Goal: Find specific page/section: Find specific page/section

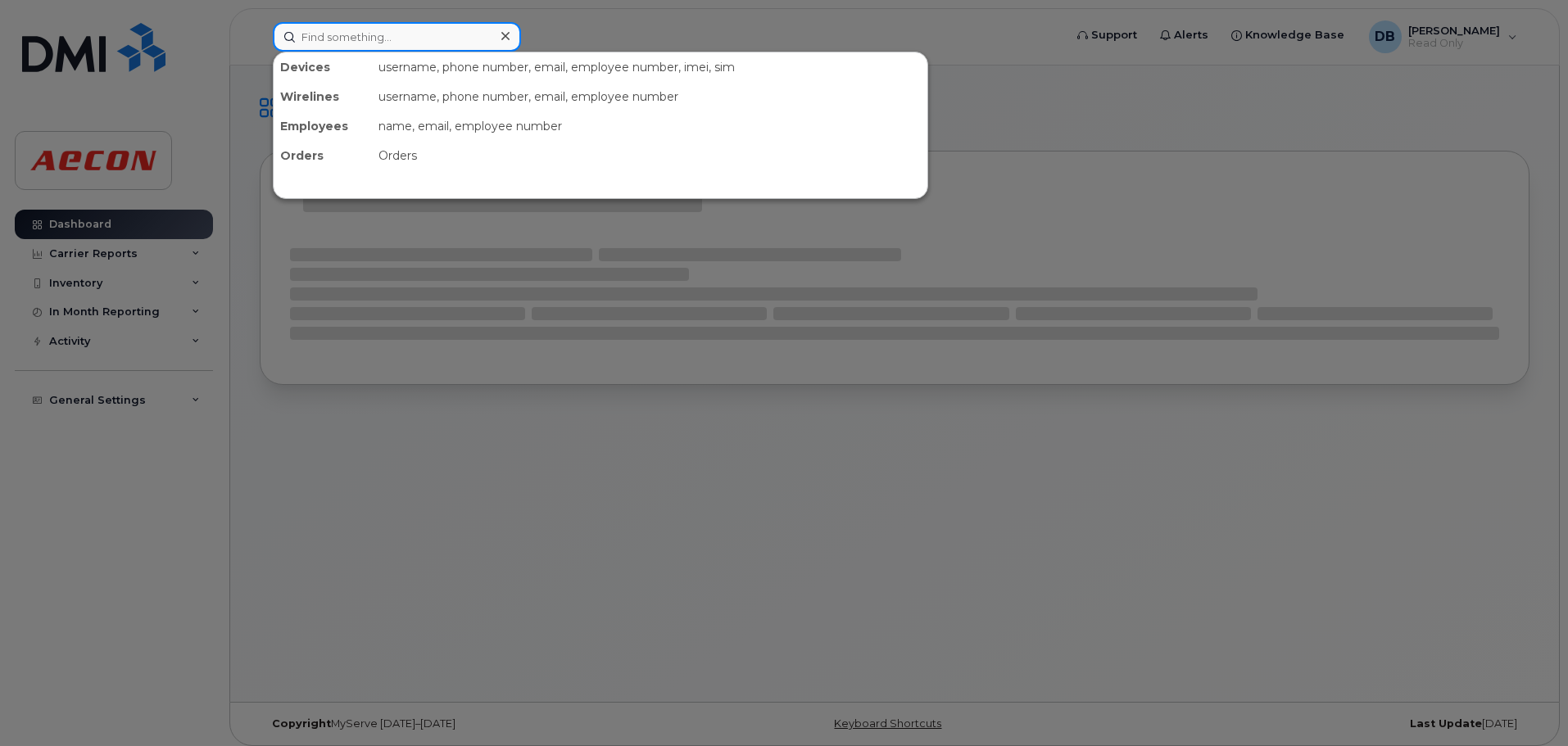
click at [438, 45] on input at bounding box center [396, 36] width 248 height 29
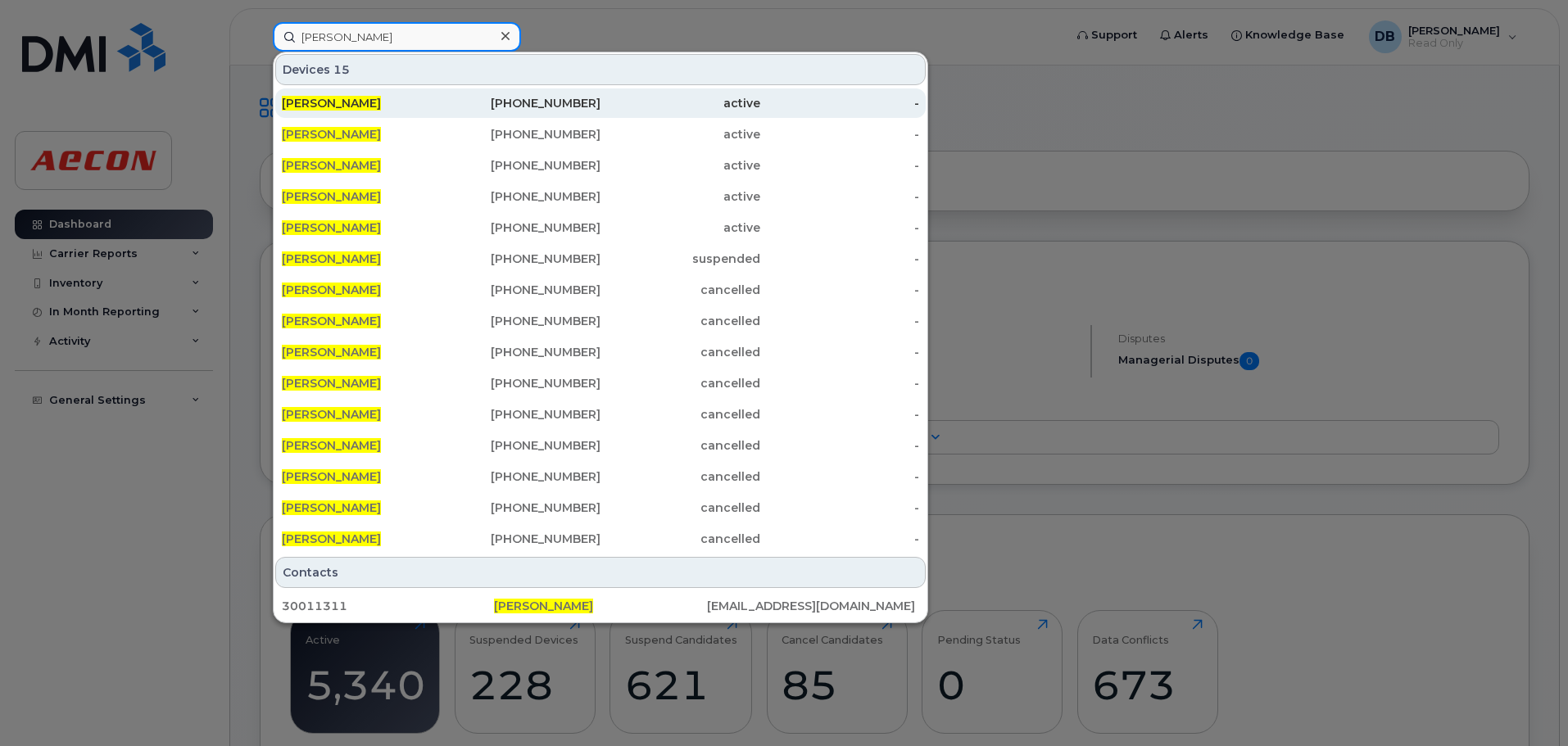
type input "[PERSON_NAME]"
click at [321, 101] on span "[PERSON_NAME]" at bounding box center [331, 103] width 99 height 15
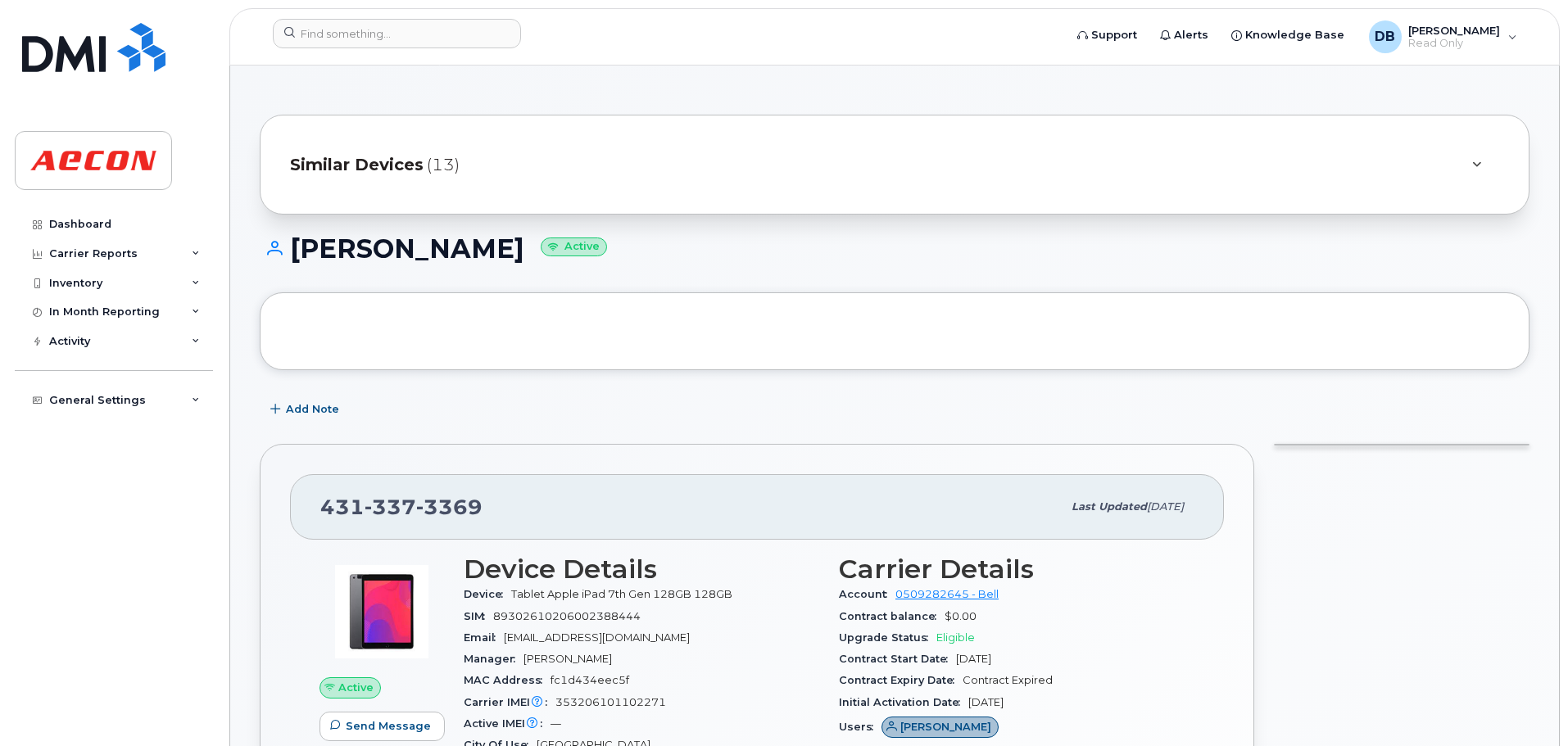
click at [1473, 164] on icon at bounding box center [1477, 165] width 9 height 11
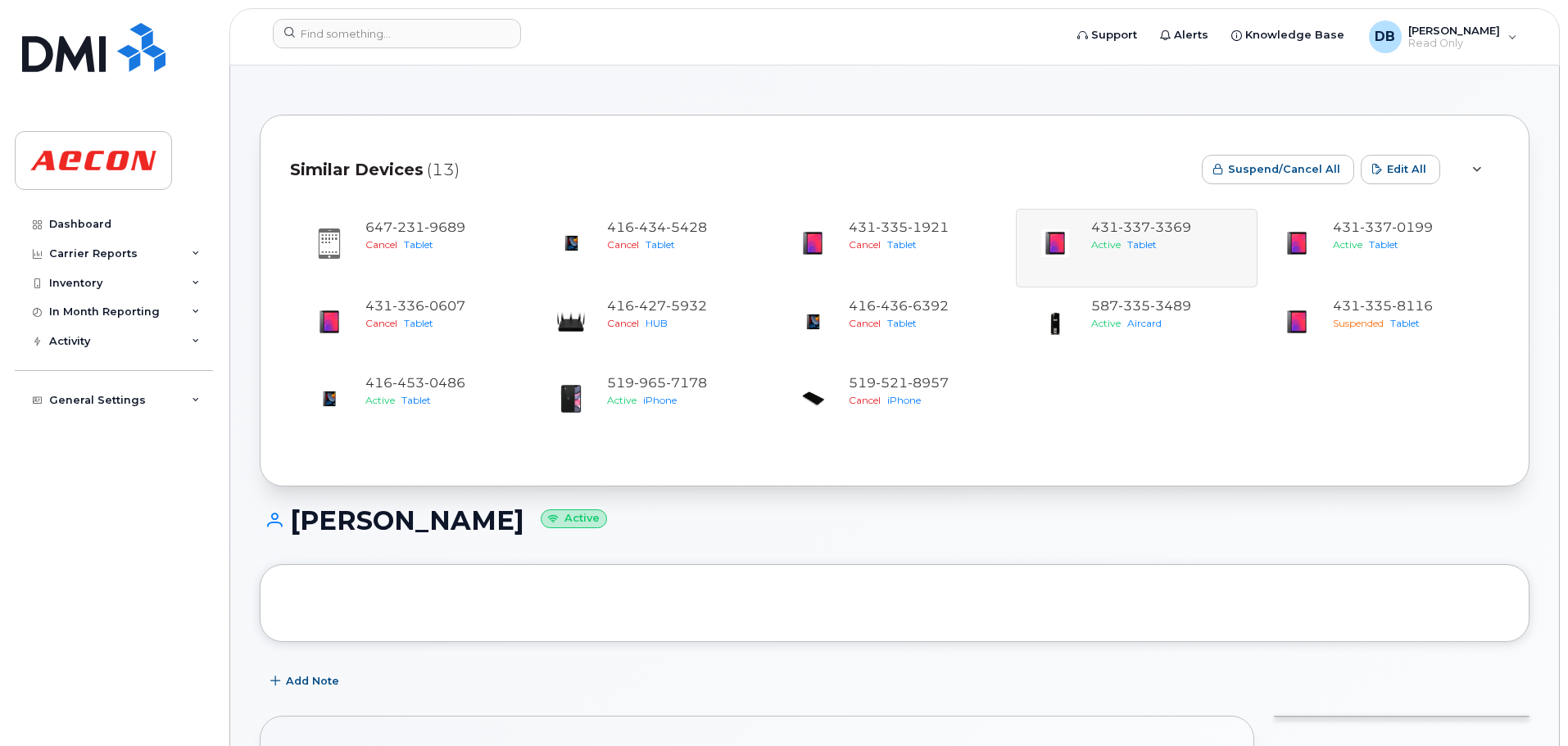
click at [1474, 167] on icon at bounding box center [1477, 170] width 9 height 11
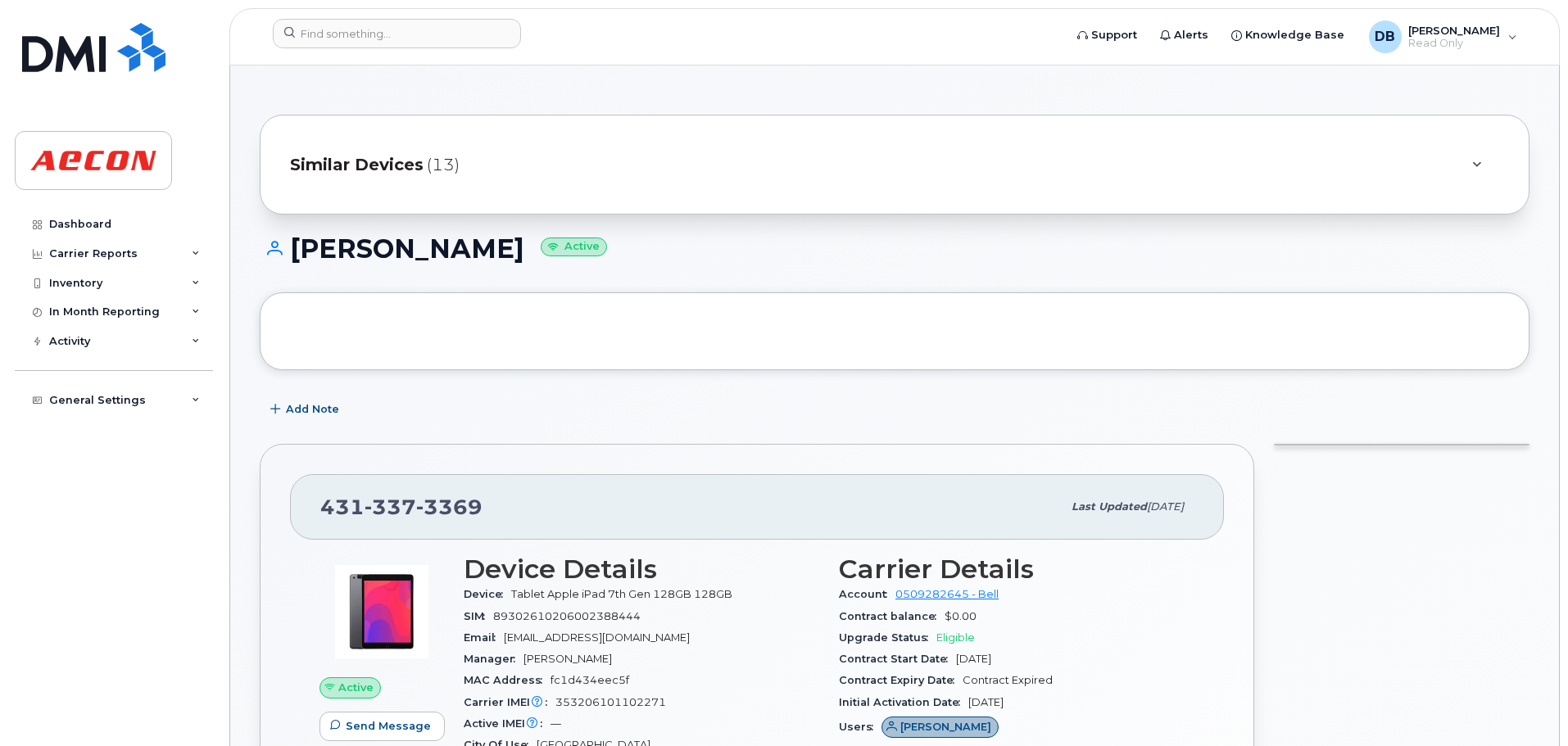
click at [1474, 167] on icon at bounding box center [1477, 165] width 9 height 11
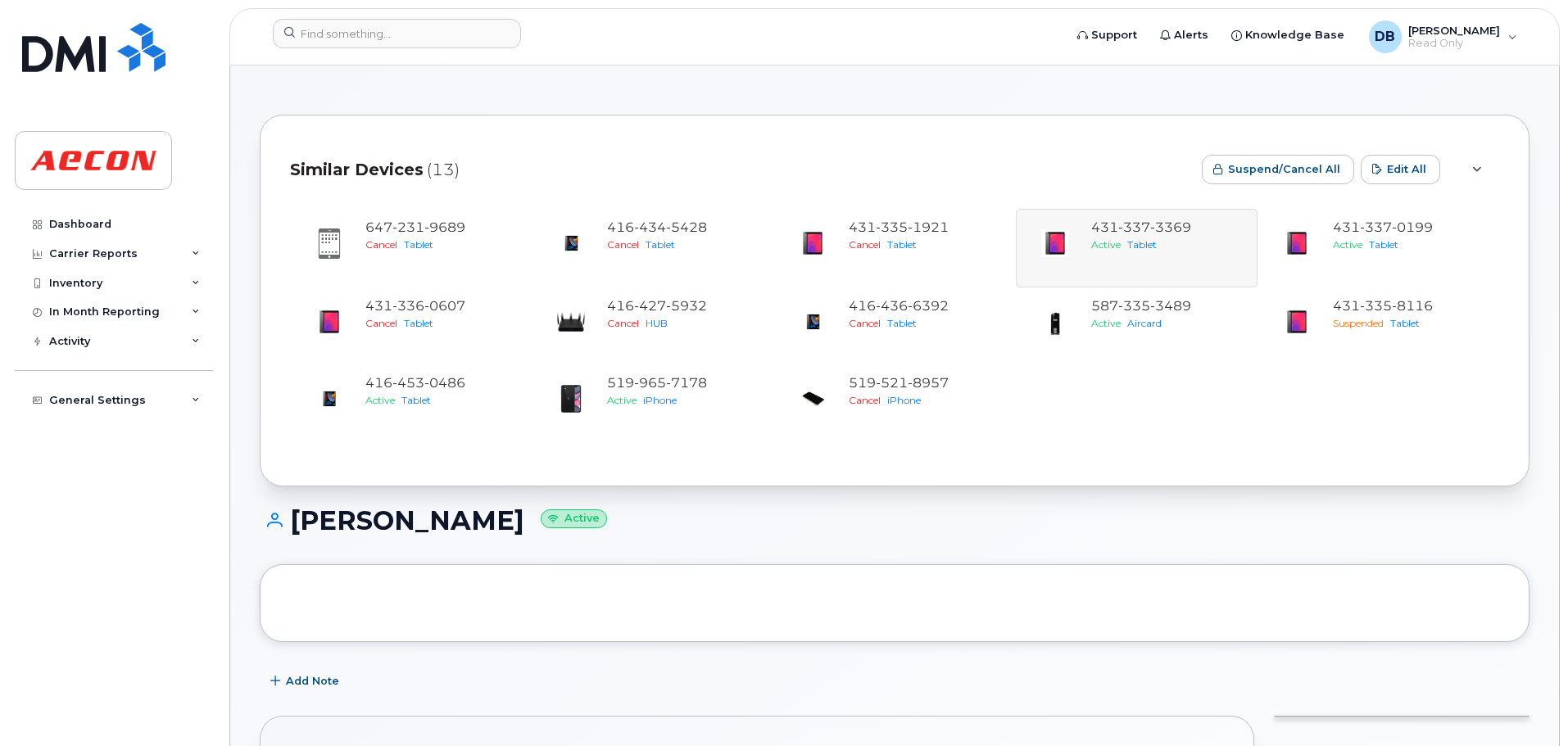
click at [1179, 229] on div "647 231 9689 Cancel Tablet 416 434 5428 Cancel Tablet 431 335 1921 Cancel Table…" at bounding box center [894, 325] width 1208 height 233
click at [1057, 250] on div "647 231 9689 Cancel Tablet 416 434 5428 Cancel Tablet 431 335 1921 Cancel Table…" at bounding box center [894, 325] width 1208 height 233
click at [1152, 245] on div "647 231 9689 Cancel Tablet 416 434 5428 Cancel Tablet 431 335 1921 Cancel Table…" at bounding box center [894, 325] width 1208 height 233
drag, startPoint x: 1090, startPoint y: 227, endPoint x: 1198, endPoint y: 227, distance: 108.0
click at [1198, 227] on div "647 231 9689 Cancel Tablet 416 434 5428 Cancel Tablet 431 335 1921 Cancel Table…" at bounding box center [894, 325] width 1208 height 233
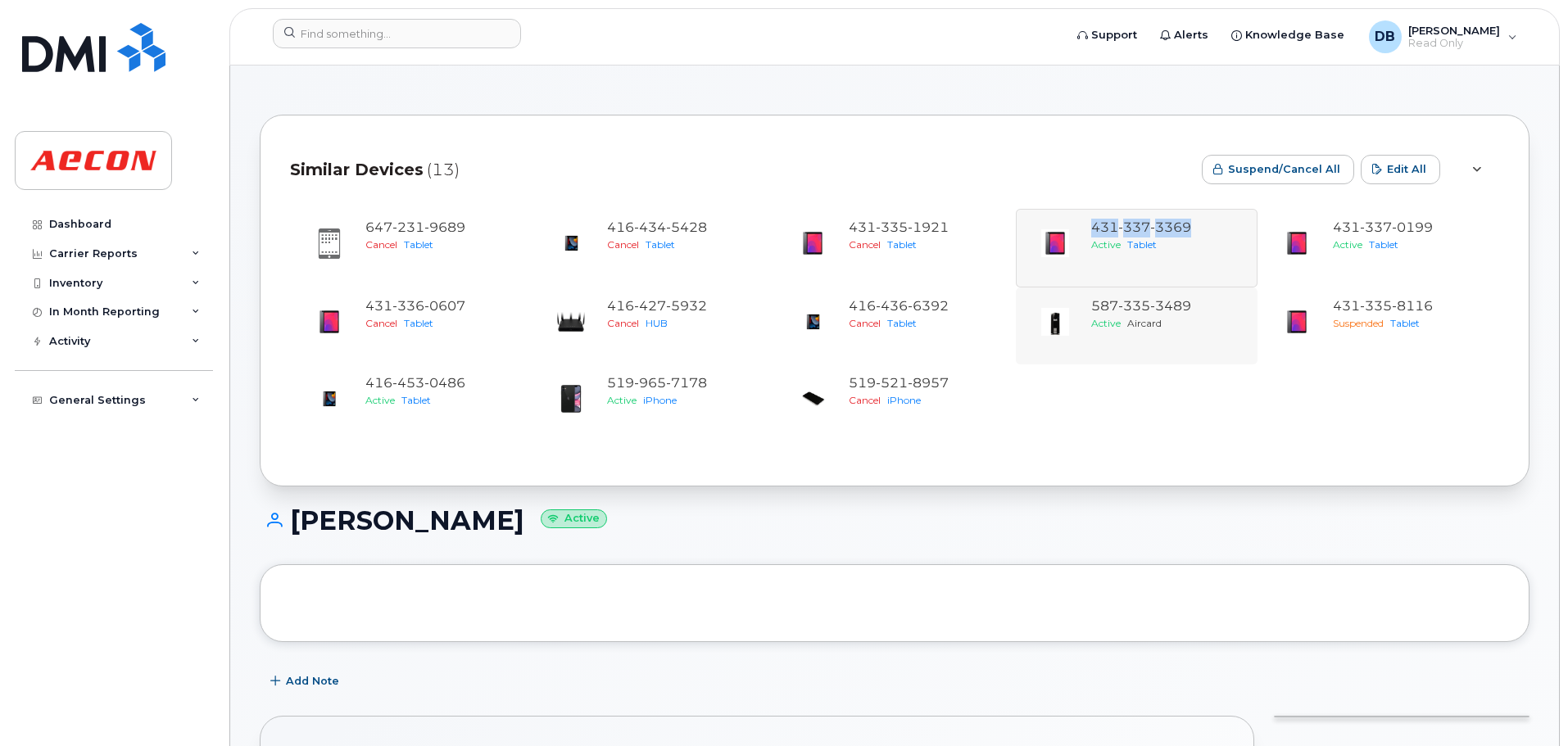
copy span "431 337 3369"
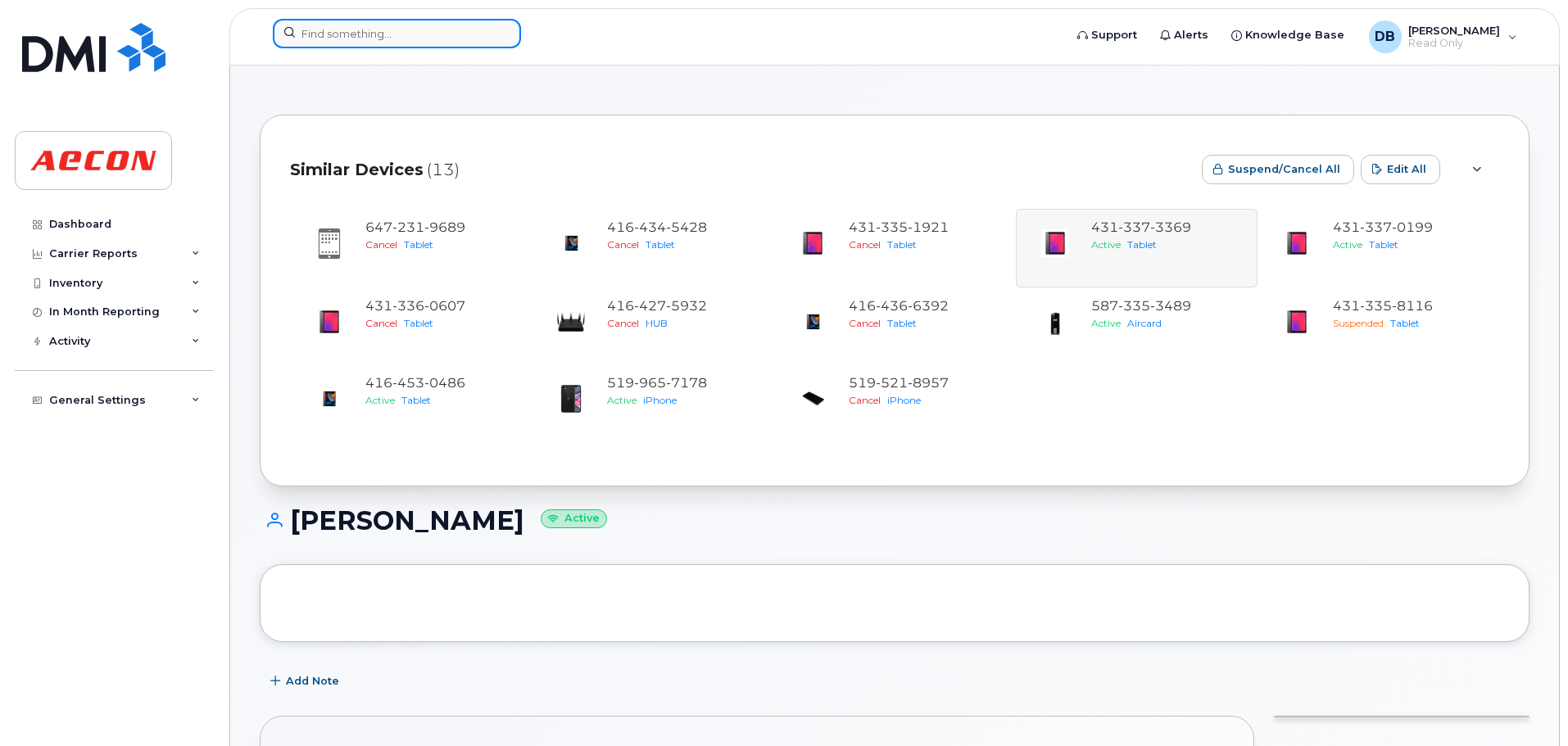
click at [349, 39] on input at bounding box center [396, 33] width 248 height 29
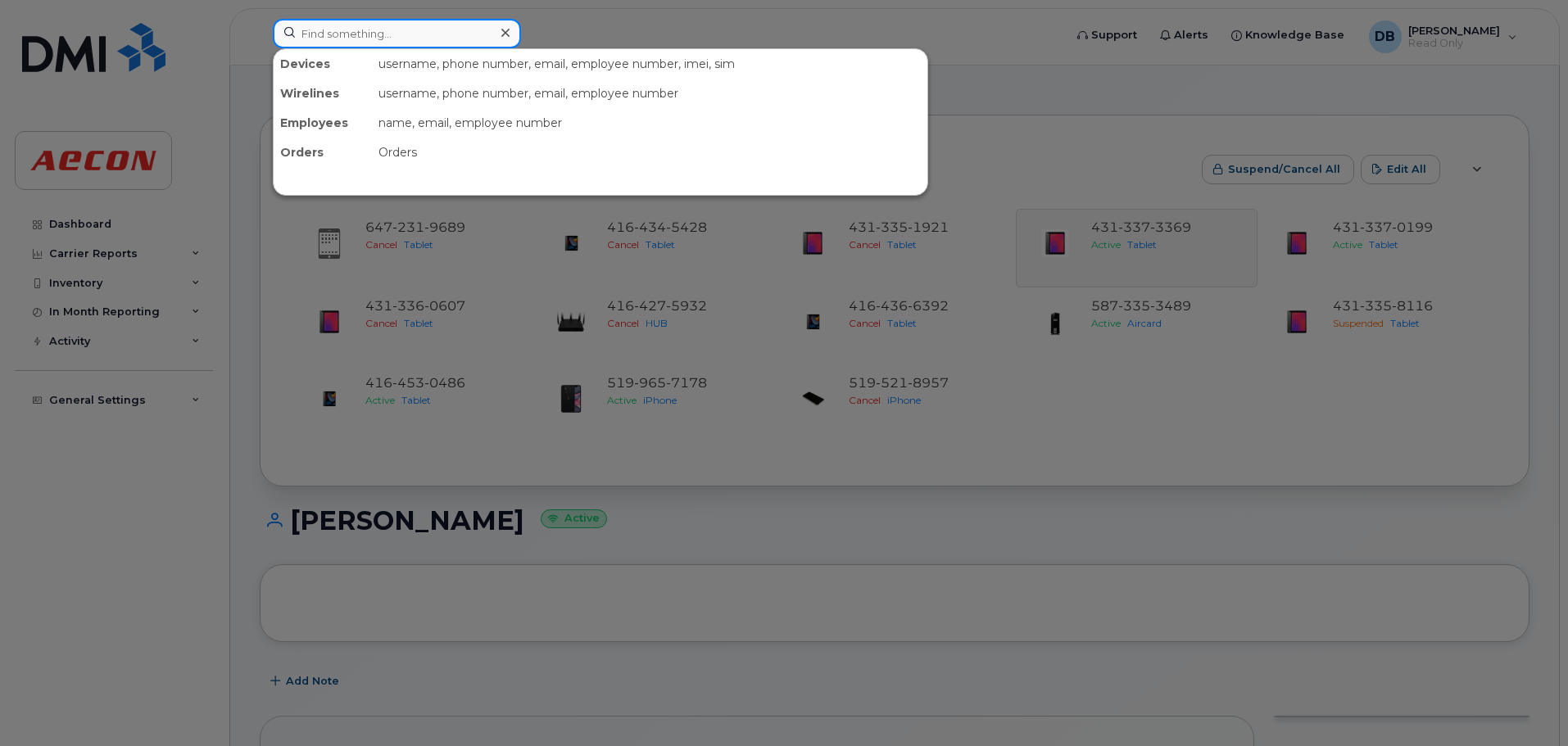
paste input "4313373369"
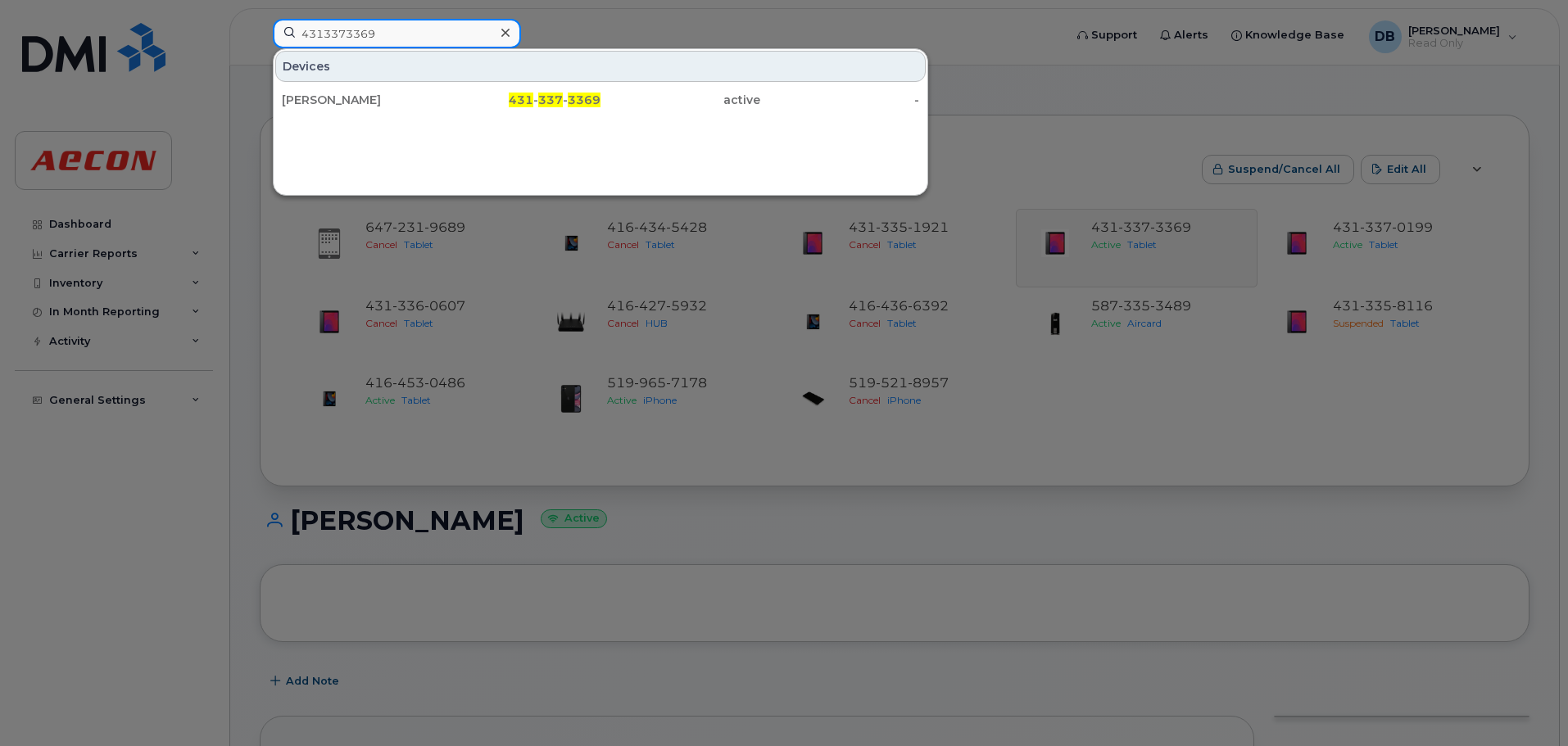
type input "4313373369"
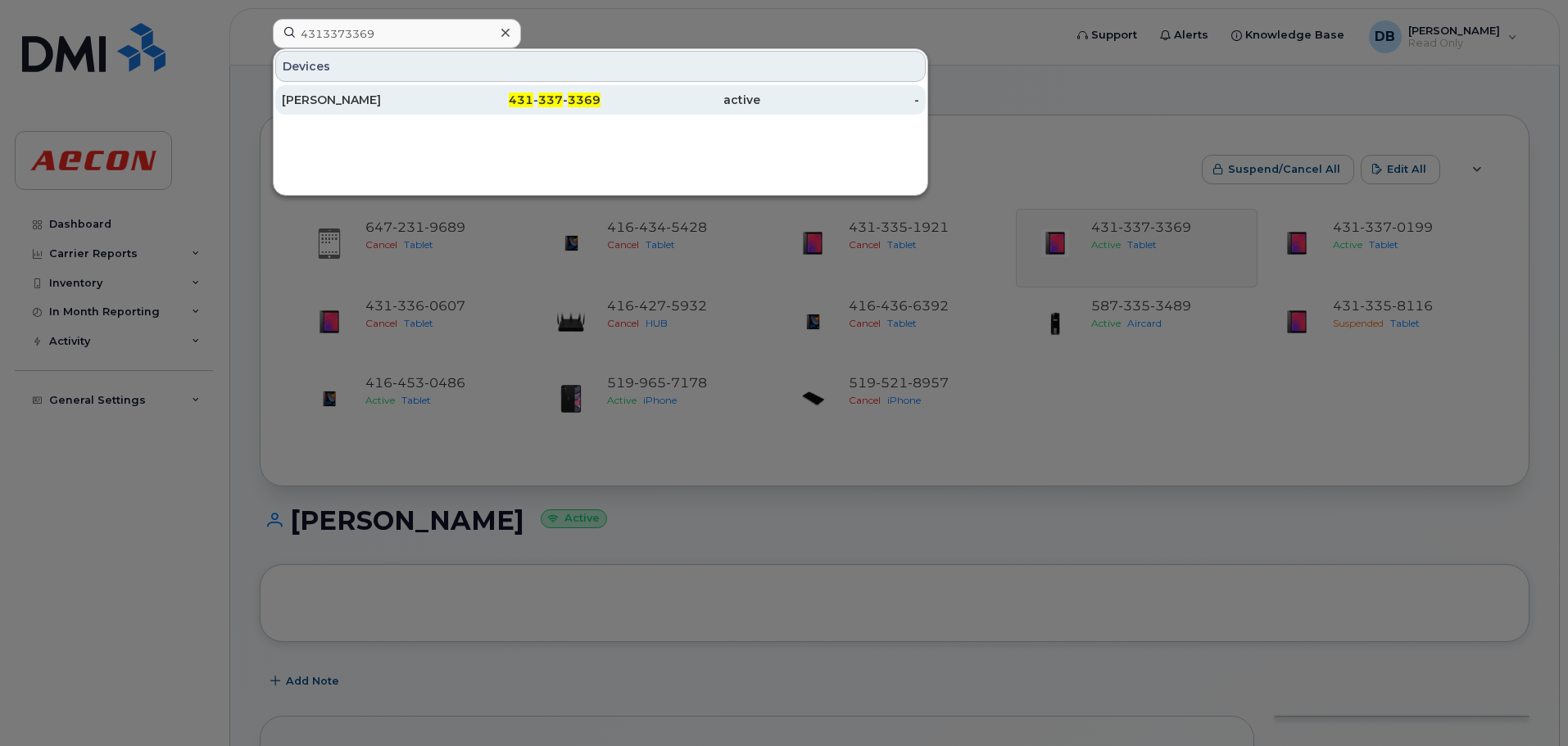
click at [312, 101] on div "[PERSON_NAME]" at bounding box center [361, 99] width 160 height 16
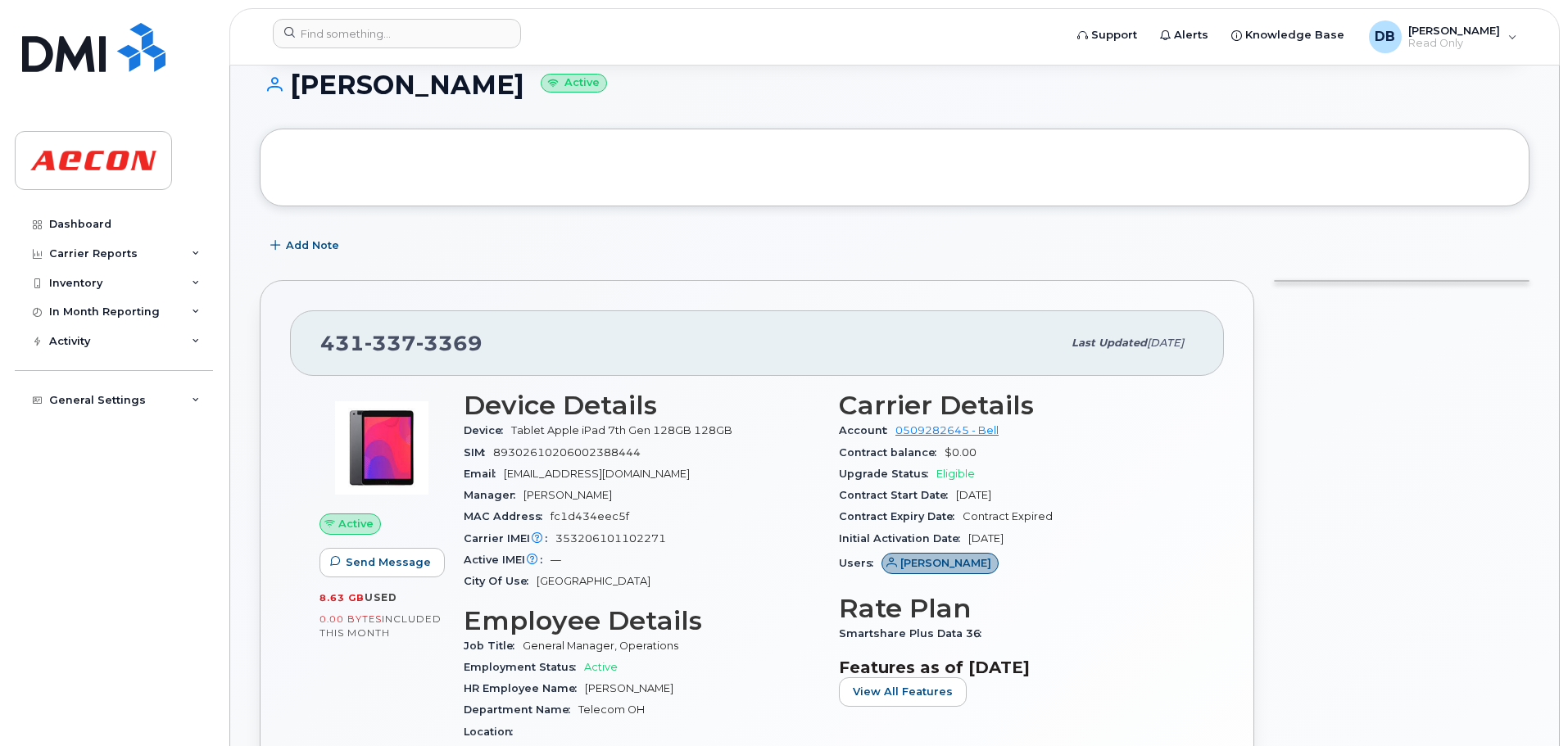
scroll to position [328, 0]
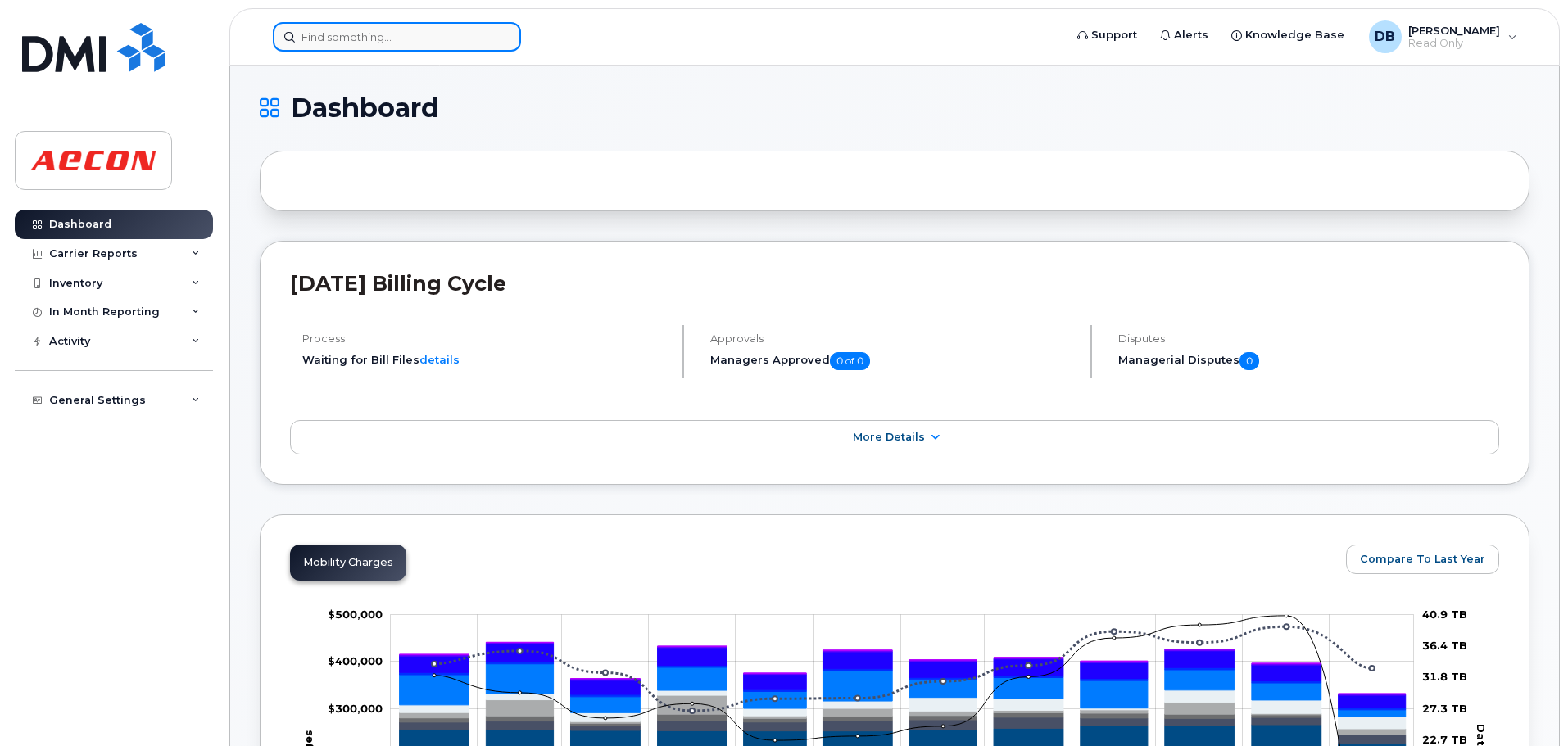
click at [420, 45] on input at bounding box center [396, 36] width 248 height 29
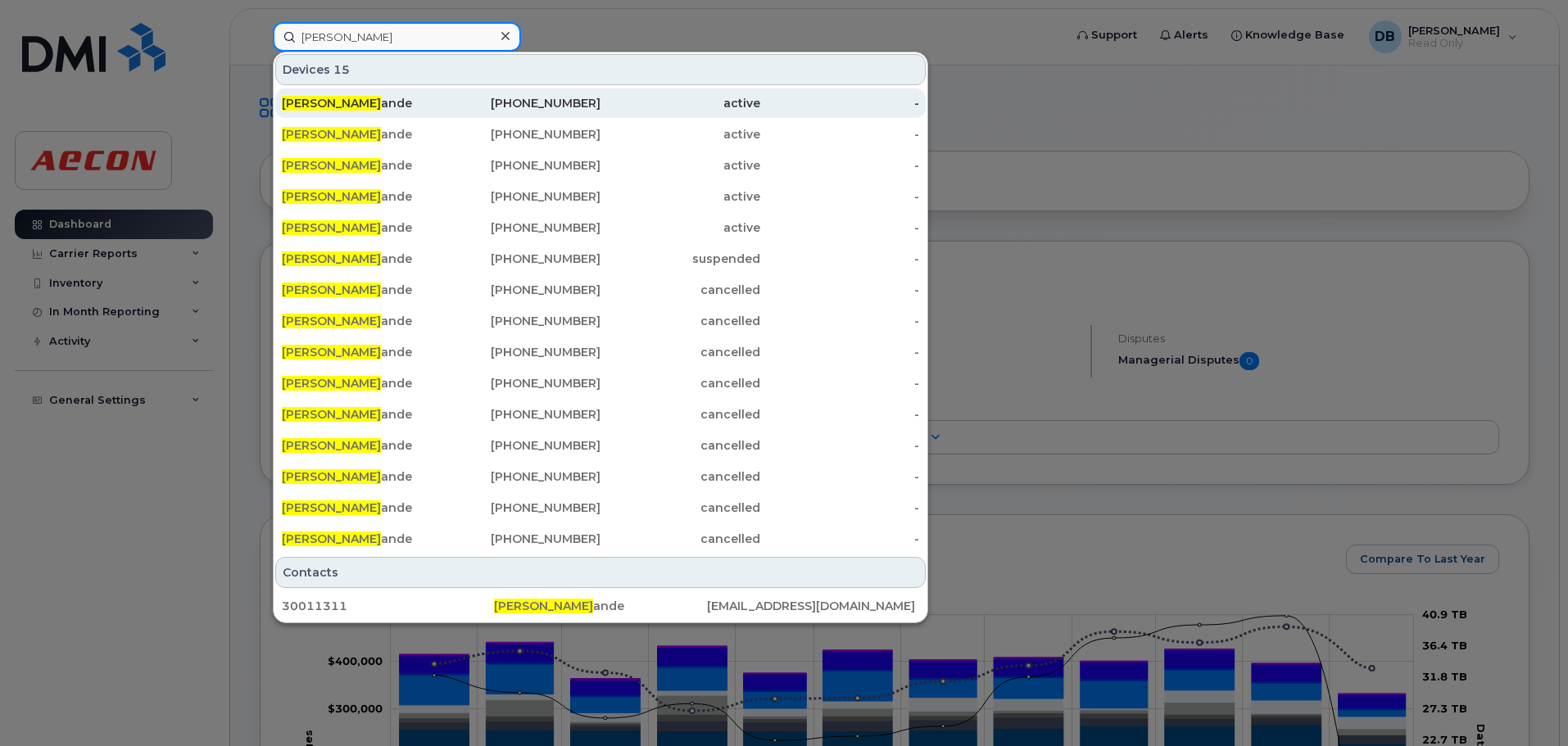
type input "eric lal"
click at [340, 110] on div "Eric Lal ande" at bounding box center [361, 103] width 160 height 16
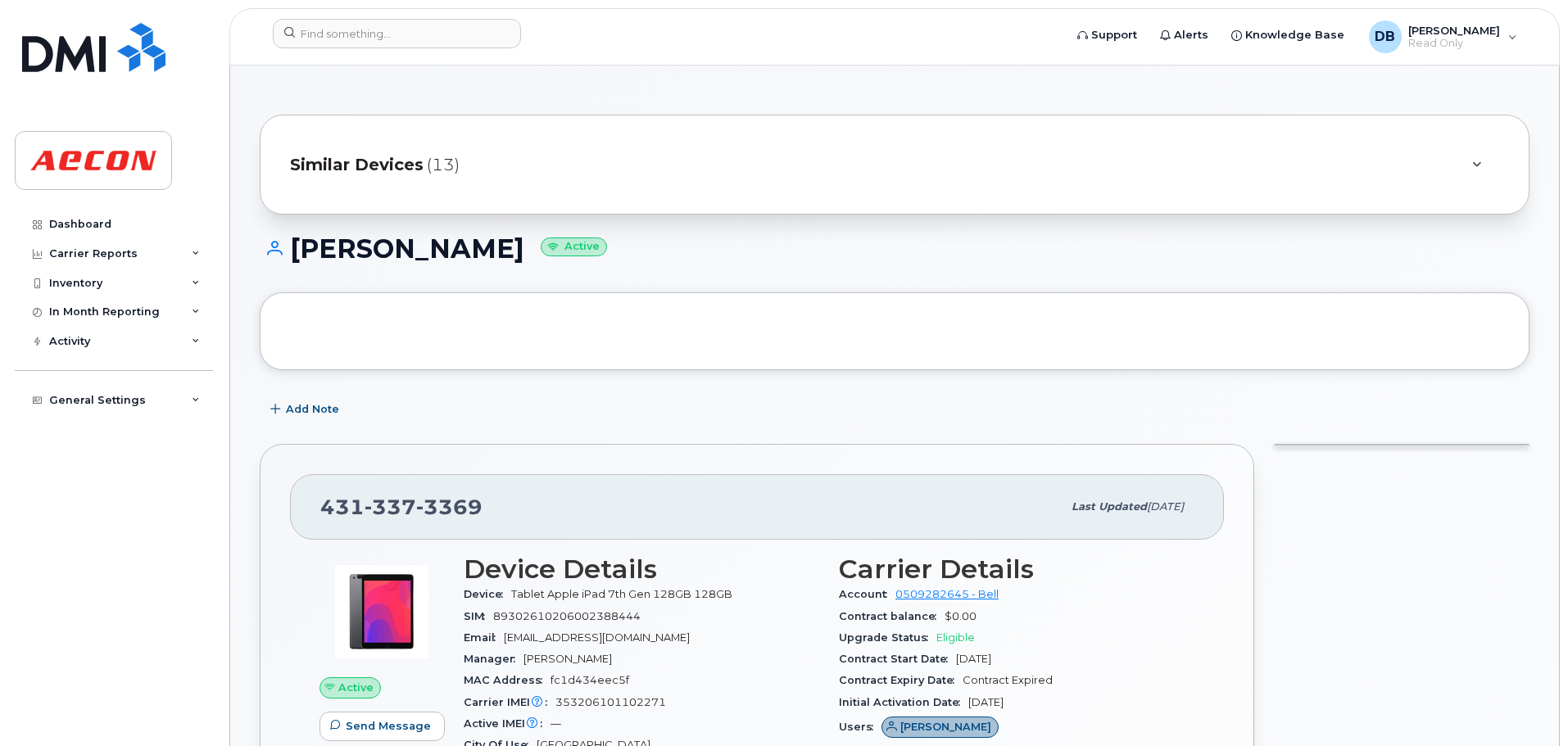
click at [1481, 163] on div at bounding box center [1476, 164] width 20 height 20
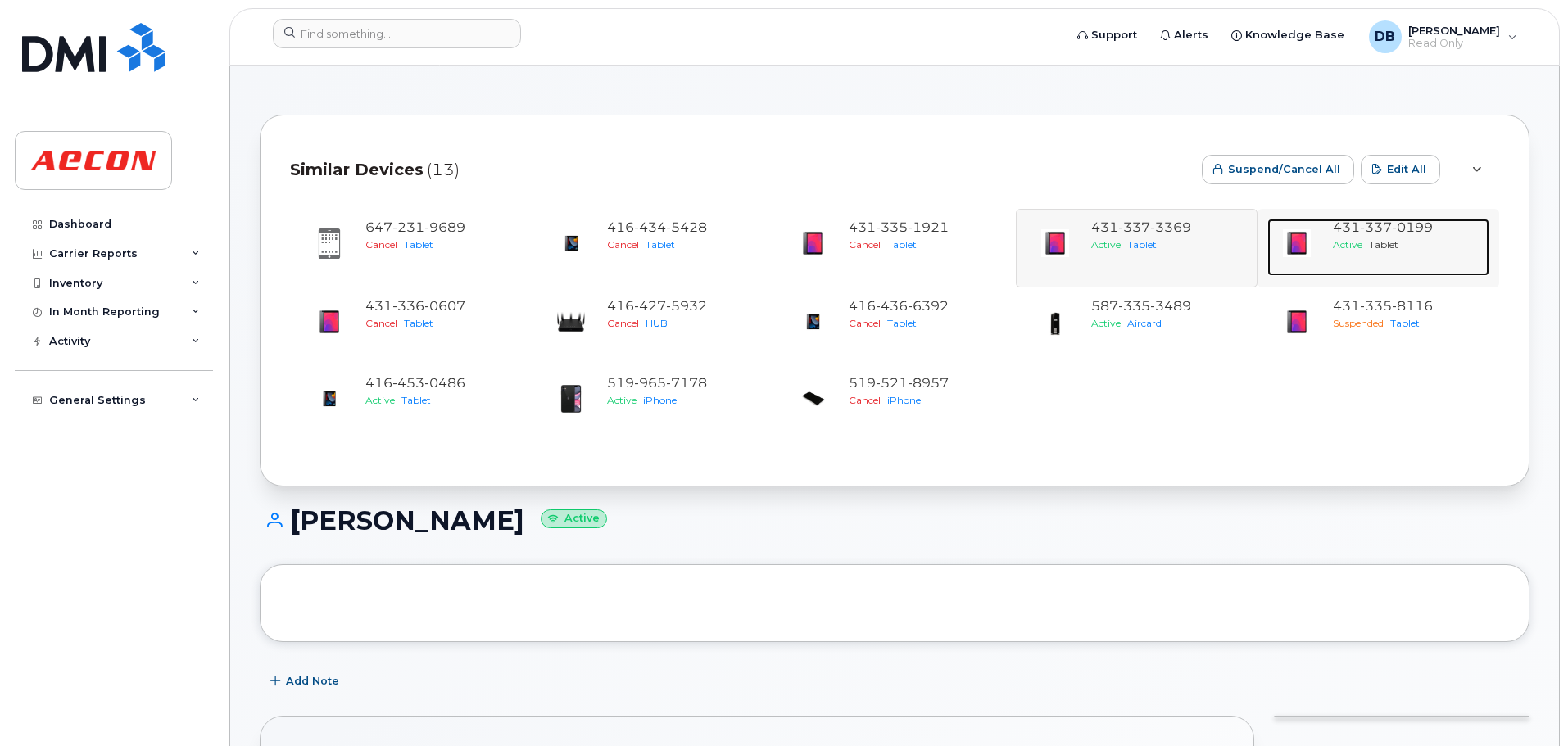
click at [1421, 227] on span "0199" at bounding box center [1412, 227] width 41 height 16
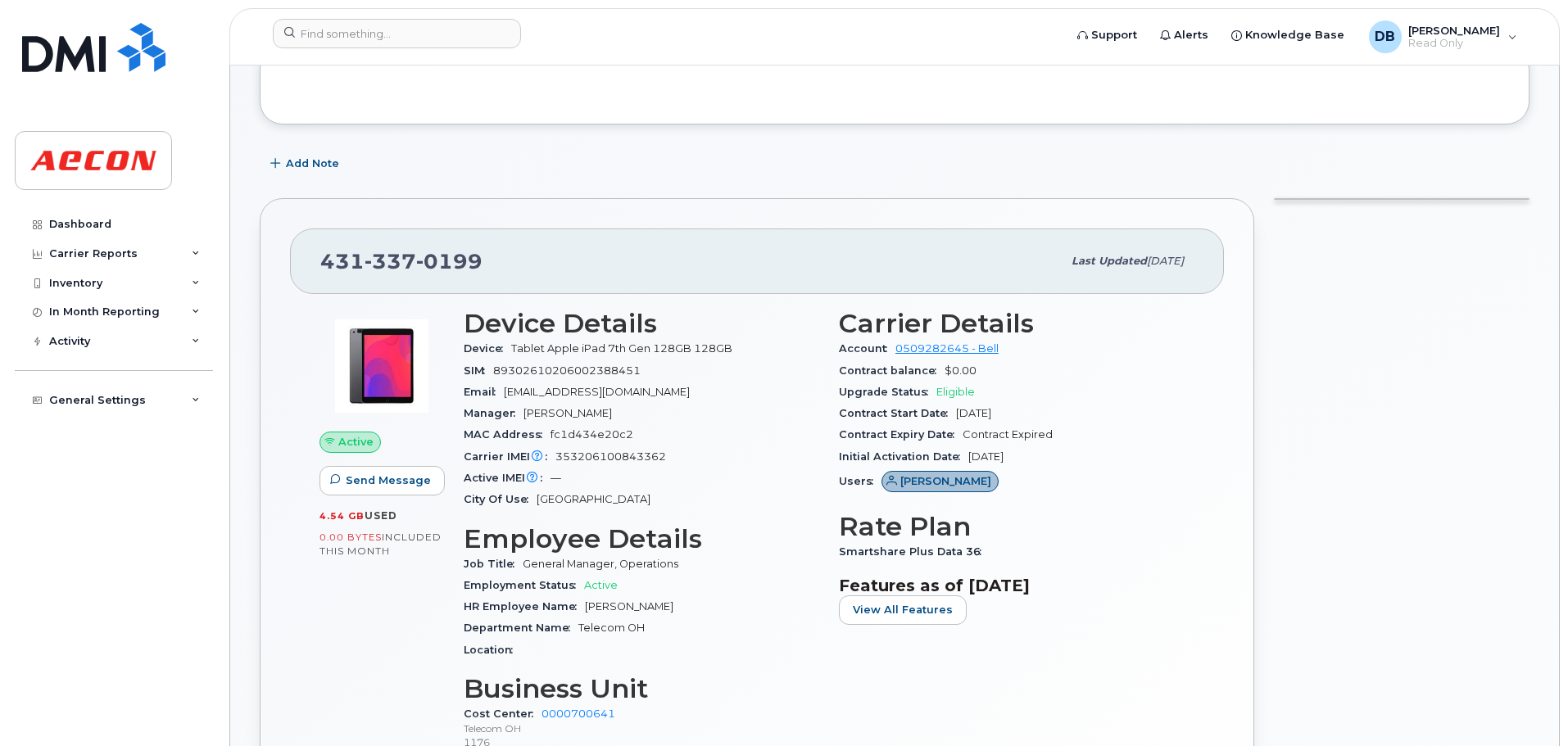
scroll to position [328, 0]
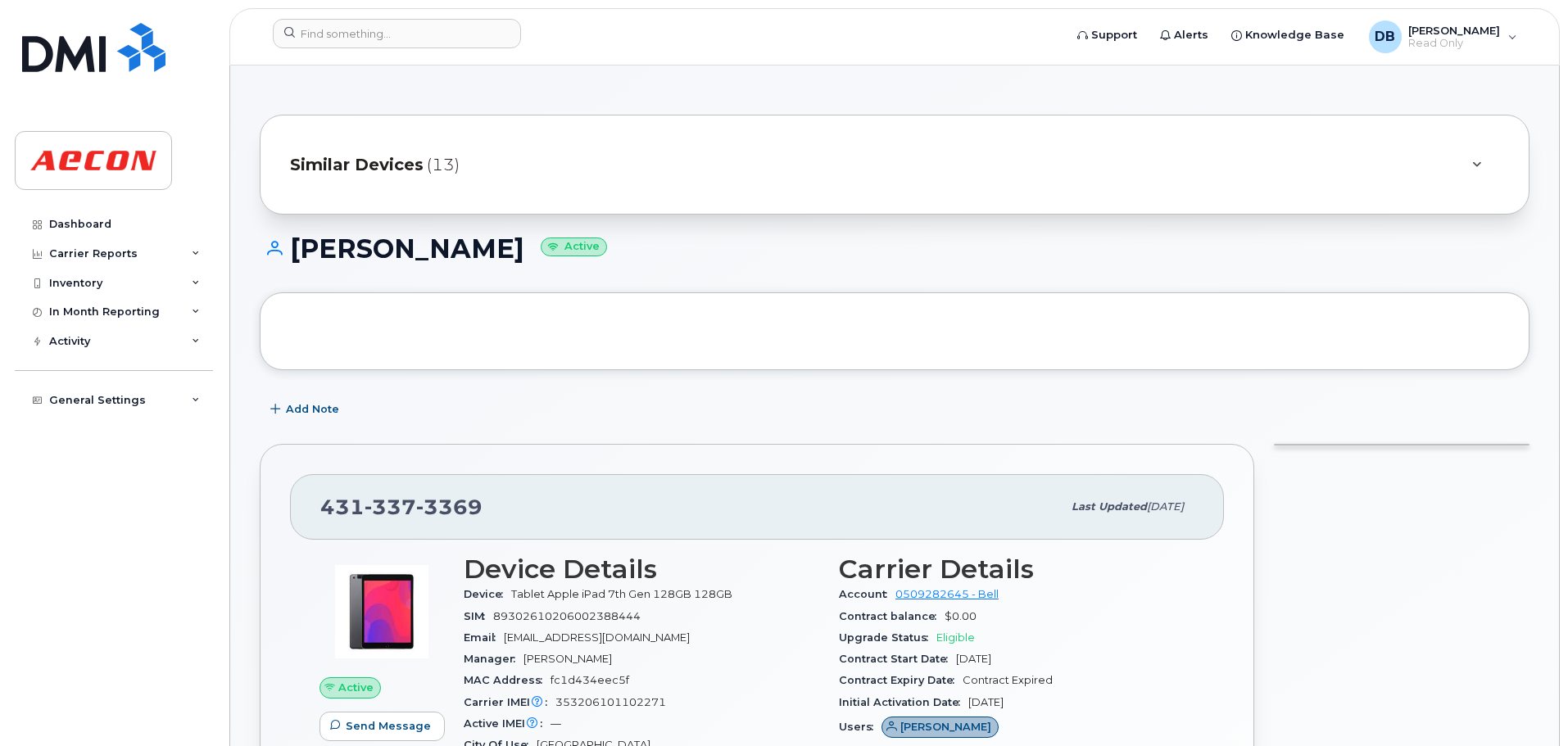
click at [1473, 165] on icon at bounding box center [1477, 165] width 9 height 11
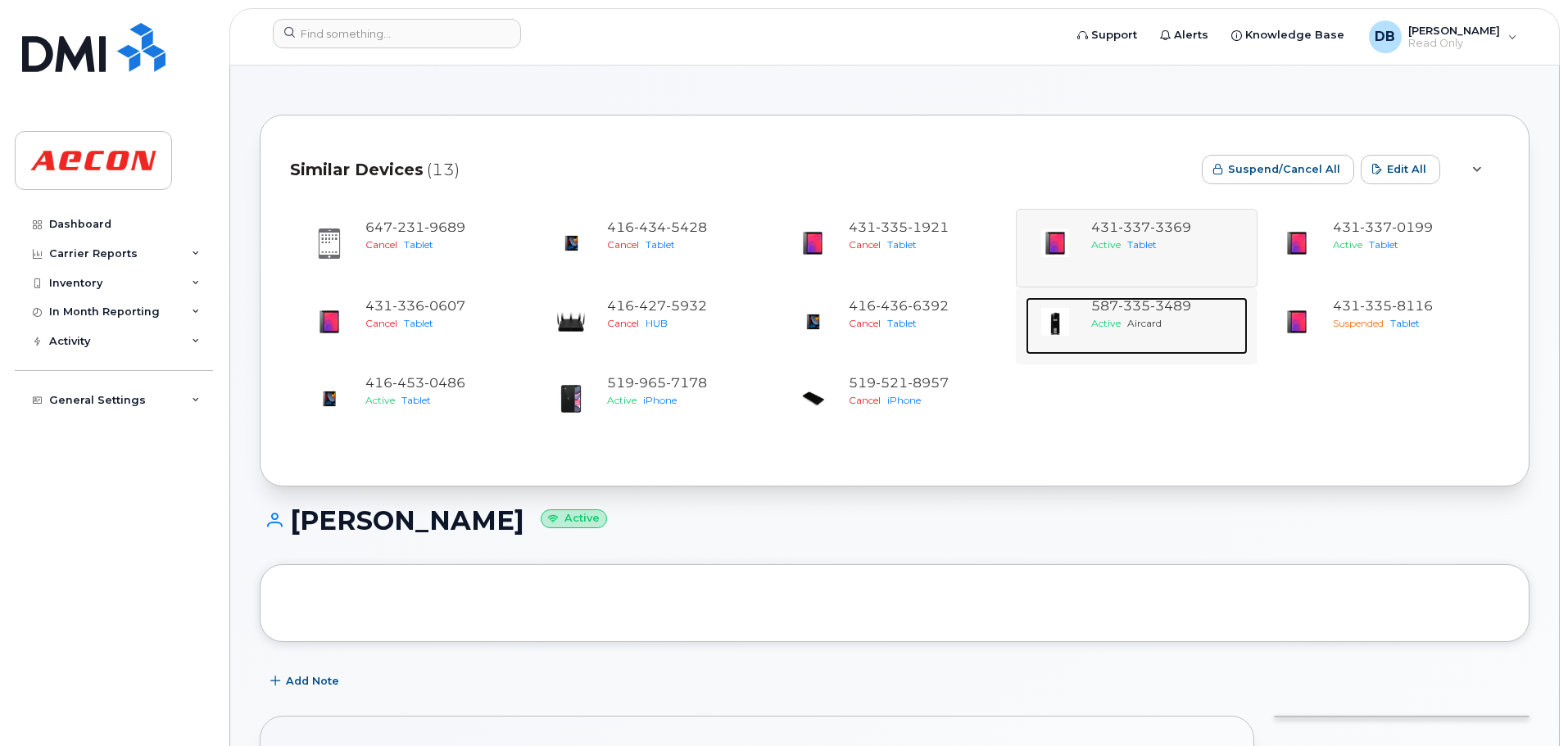
click at [1122, 306] on span "335" at bounding box center [1134, 306] width 32 height 16
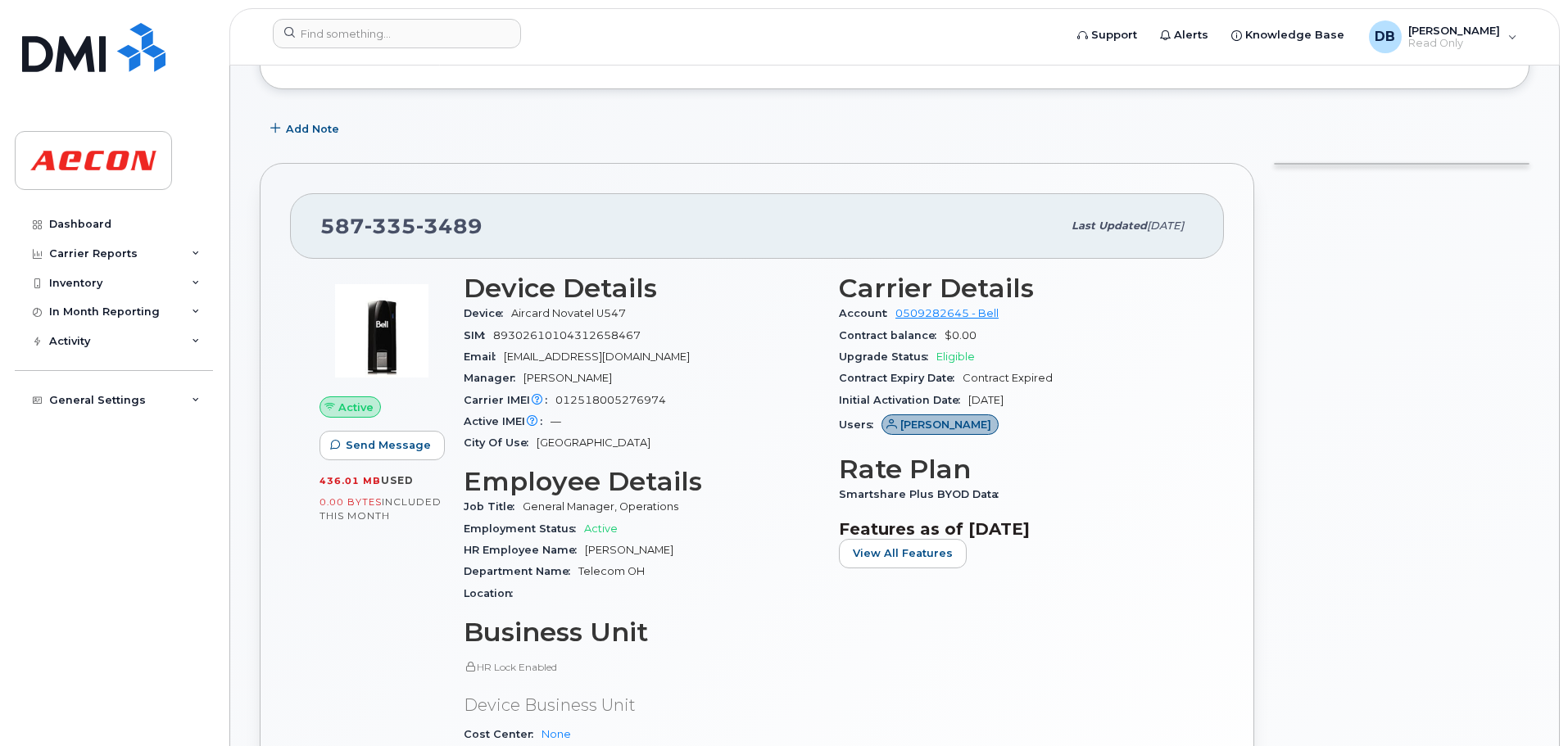
scroll to position [409, 0]
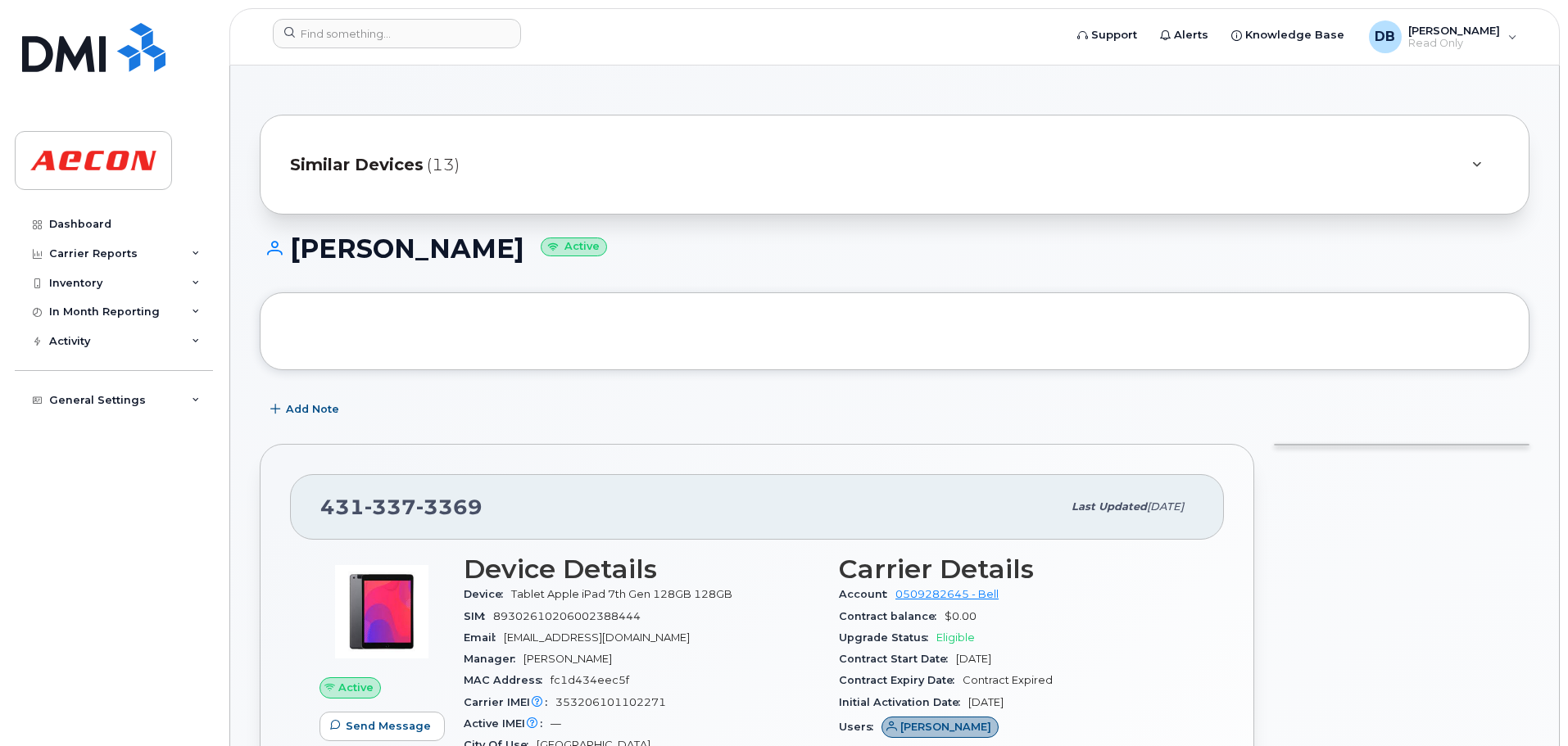
click at [1478, 165] on icon at bounding box center [1477, 165] width 9 height 11
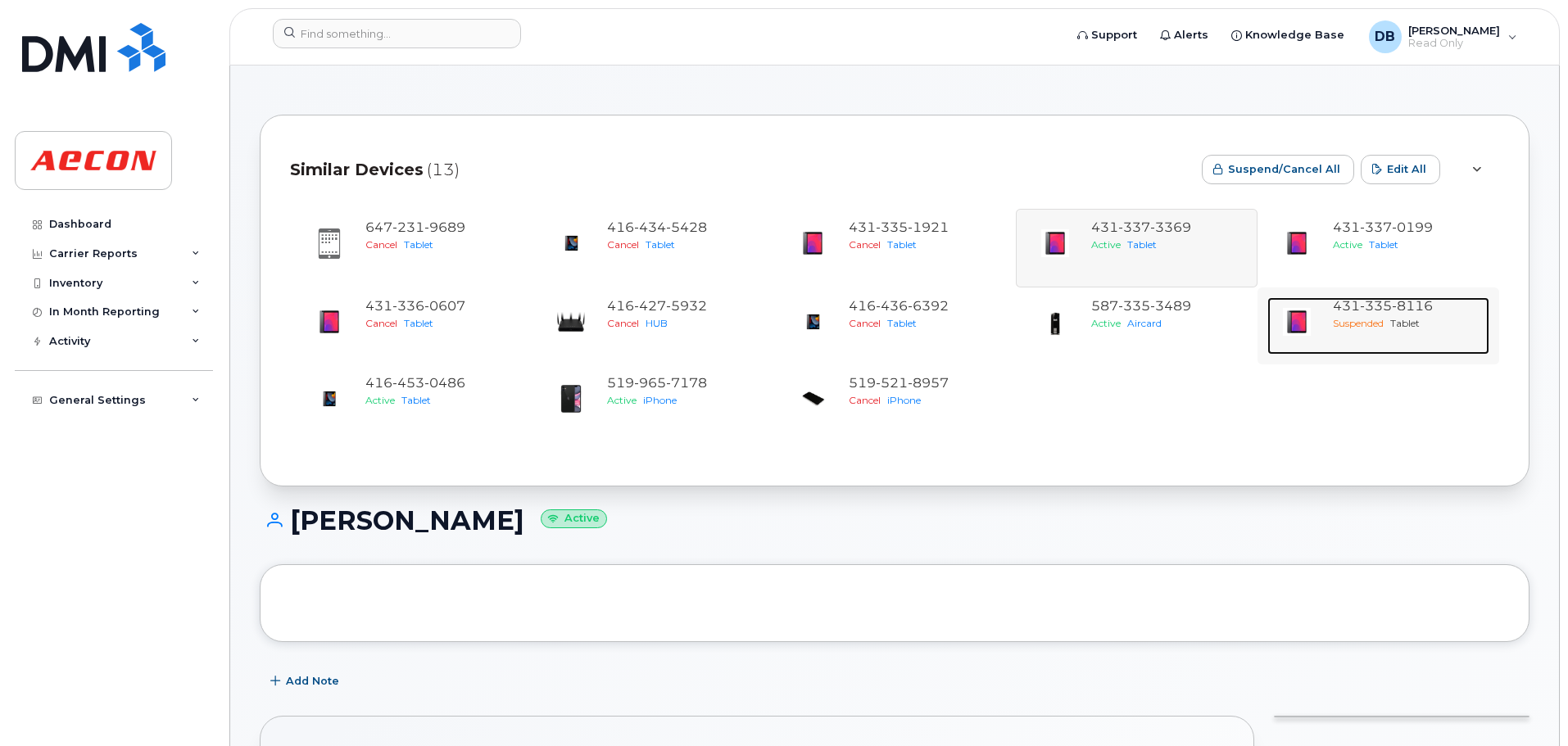
click at [1419, 301] on span "8116" at bounding box center [1412, 306] width 41 height 16
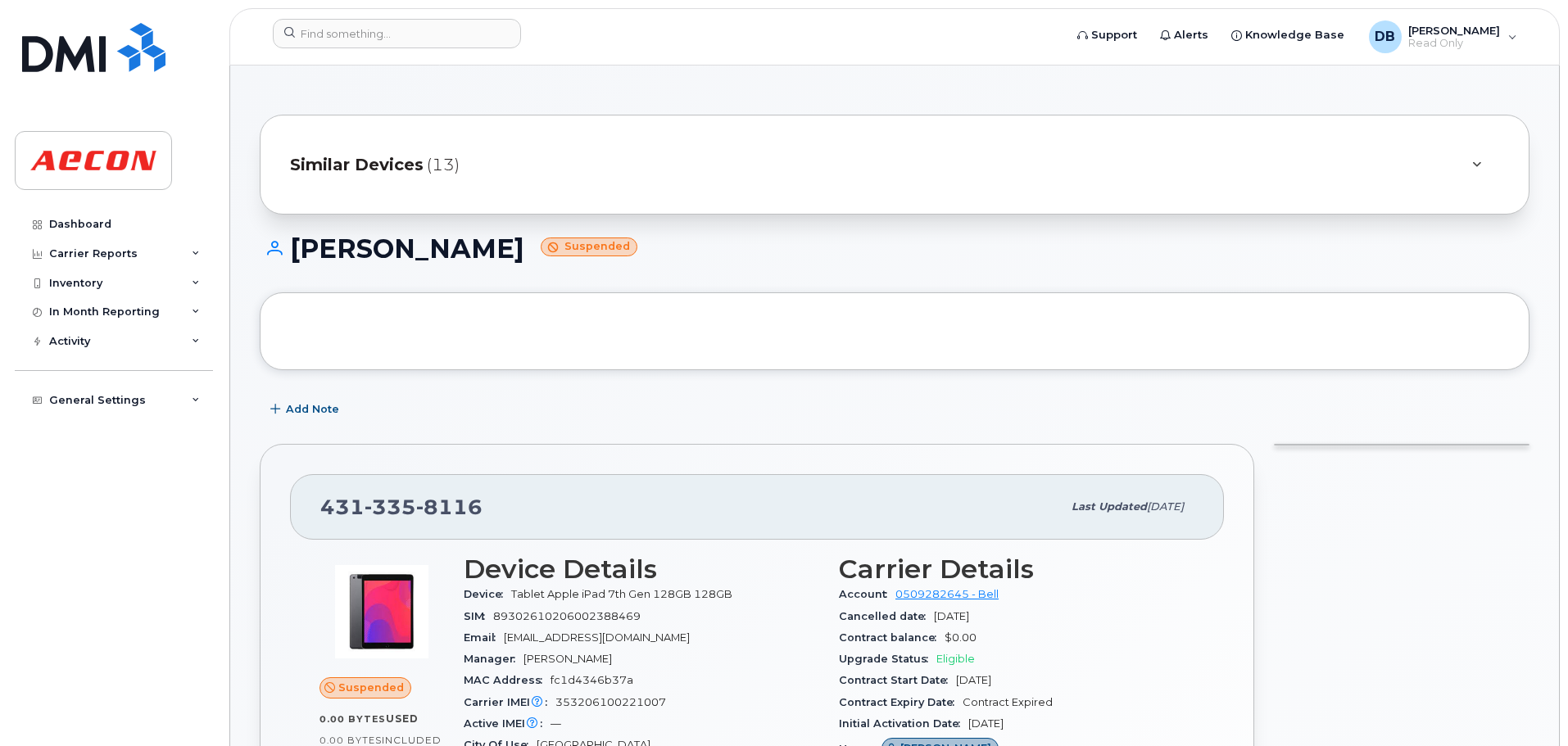
click at [1477, 163] on icon at bounding box center [1477, 165] width 9 height 11
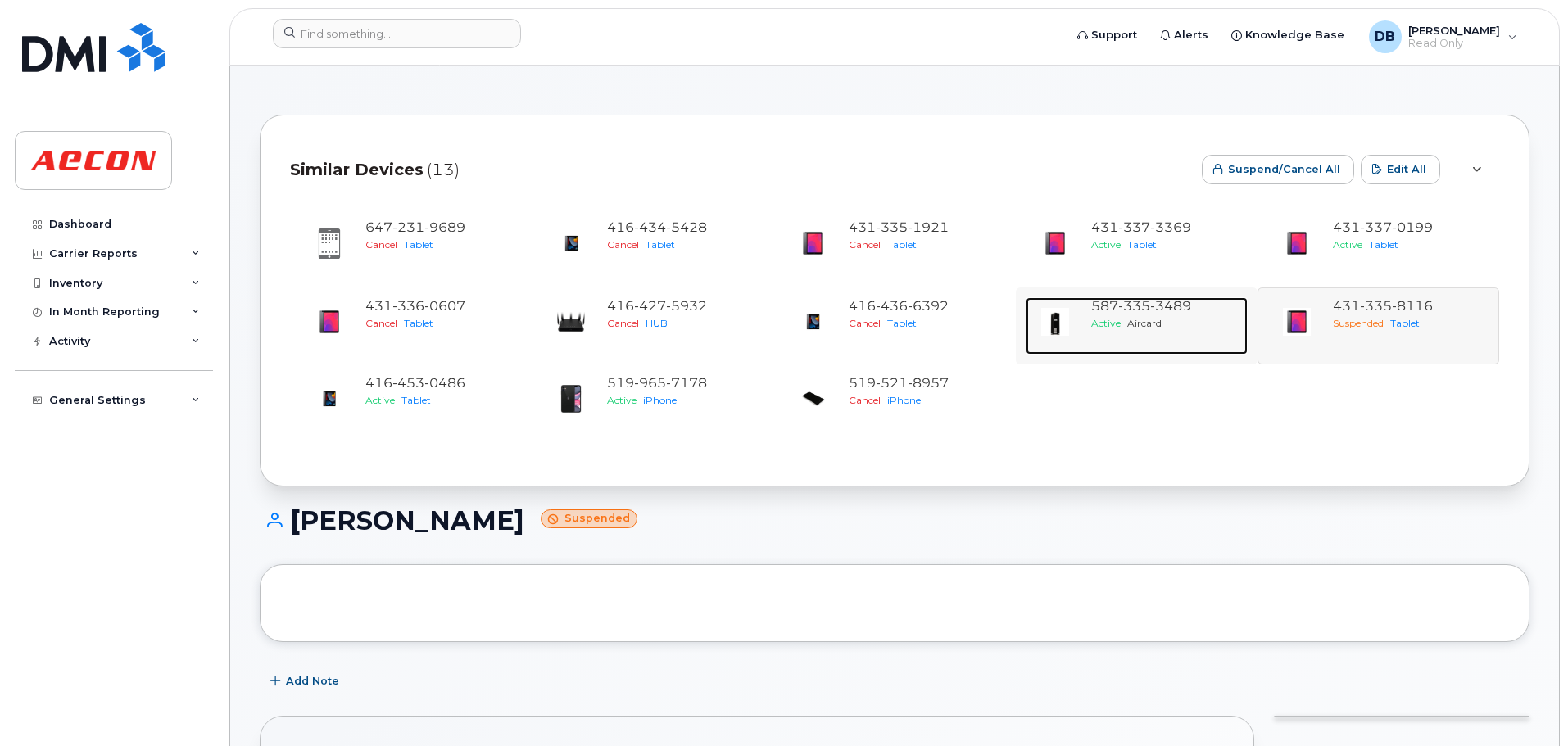
click at [1147, 299] on span "335" at bounding box center [1134, 306] width 32 height 16
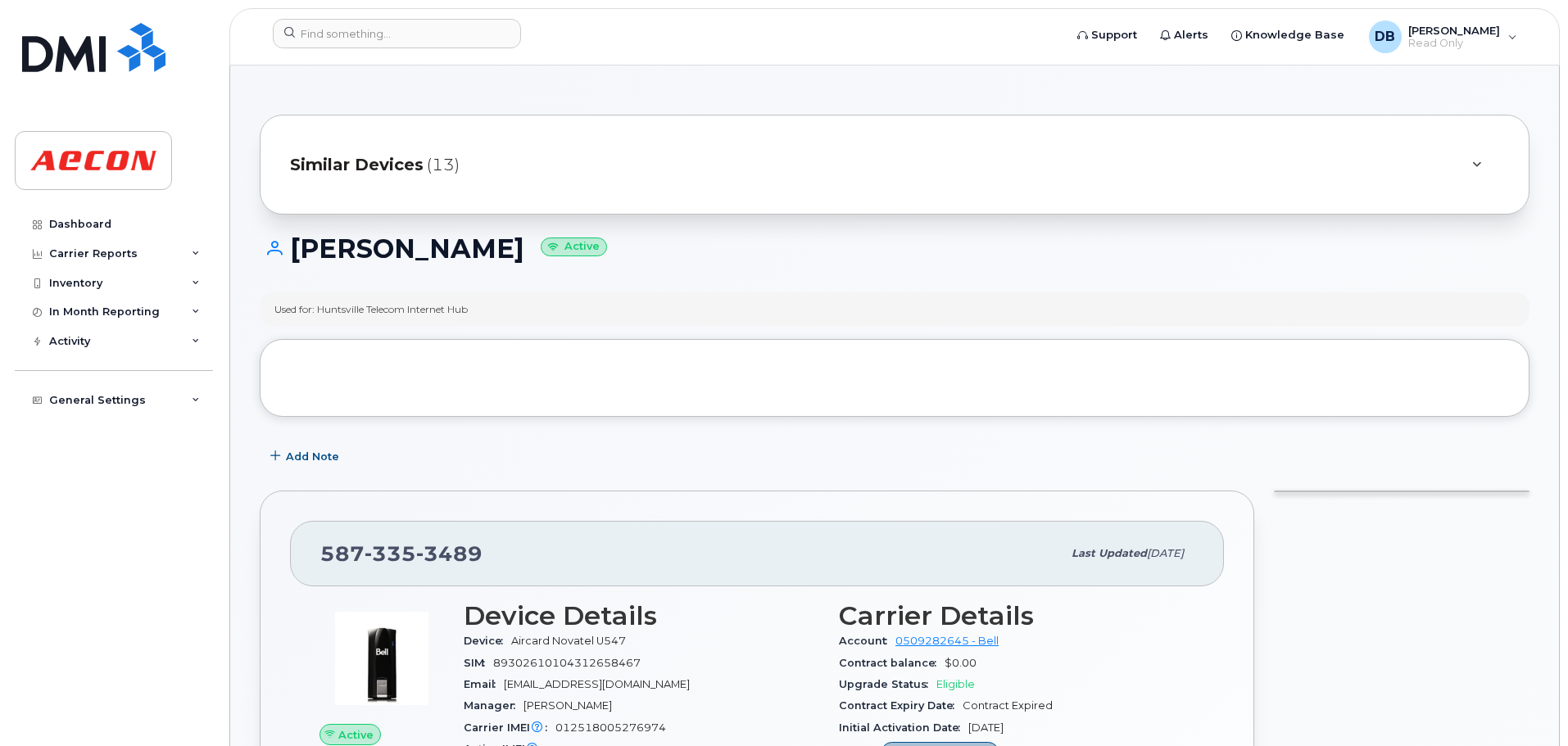
click at [1473, 165] on icon at bounding box center [1477, 165] width 9 height 11
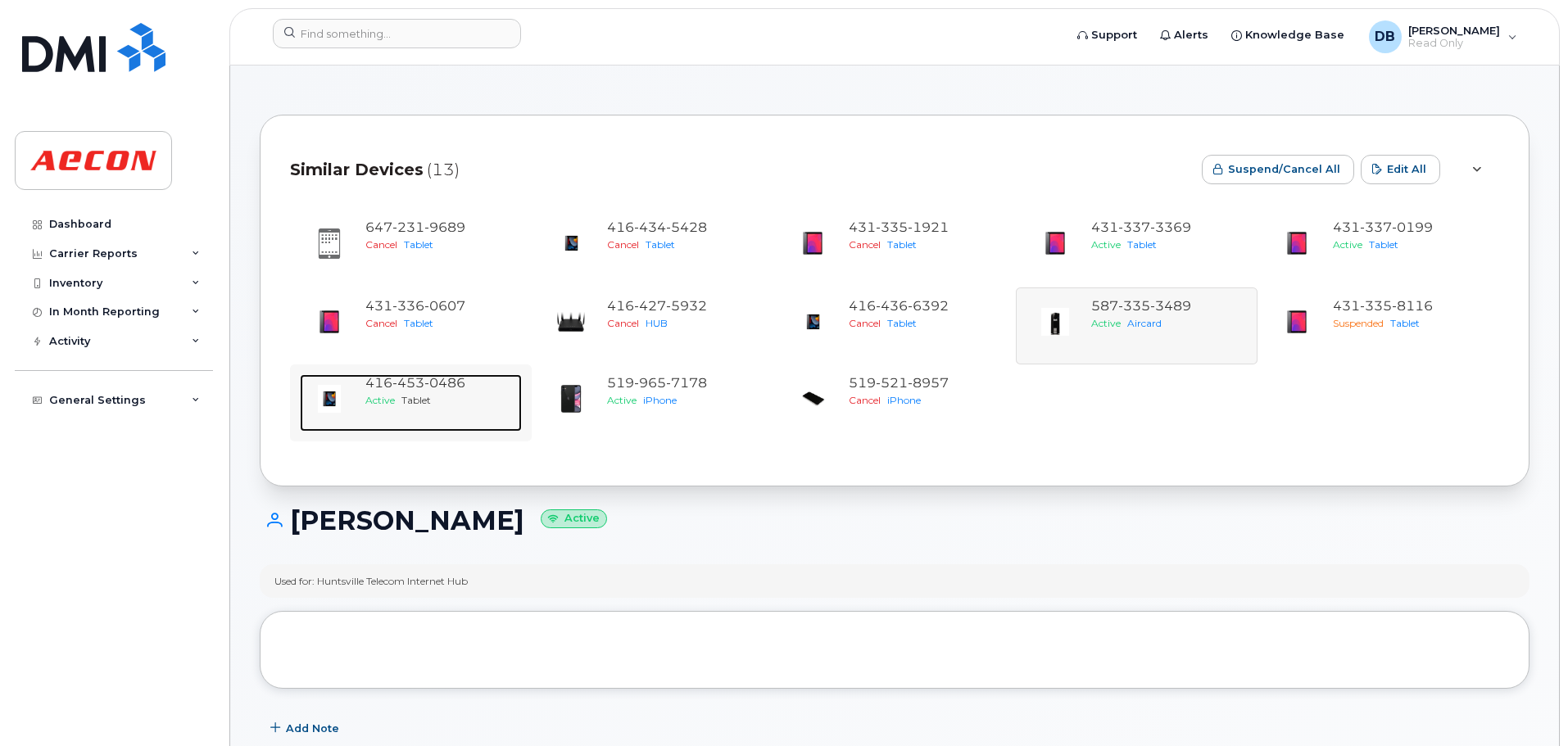
click at [410, 383] on span "453" at bounding box center [408, 383] width 32 height 16
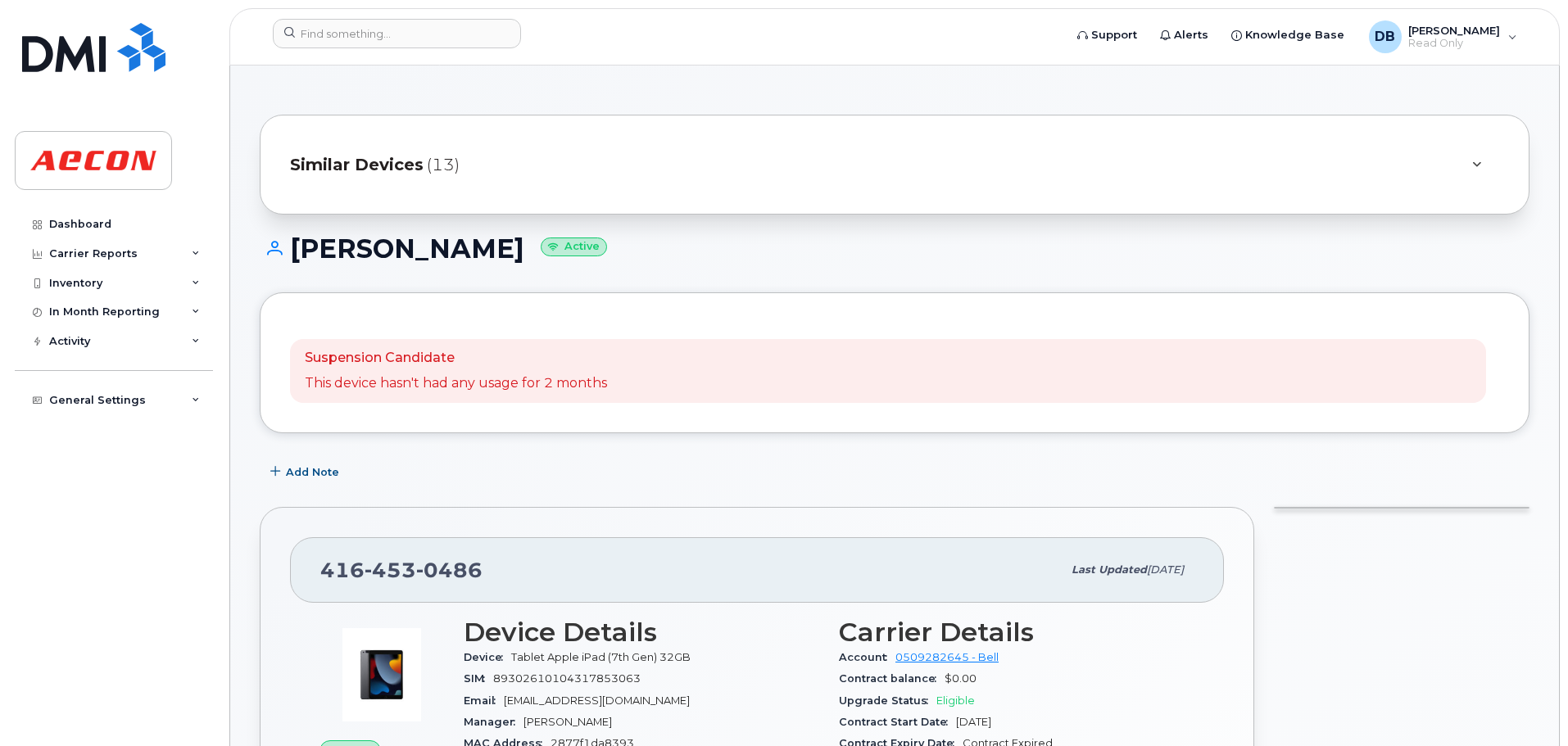
click at [1480, 163] on icon at bounding box center [1477, 165] width 9 height 11
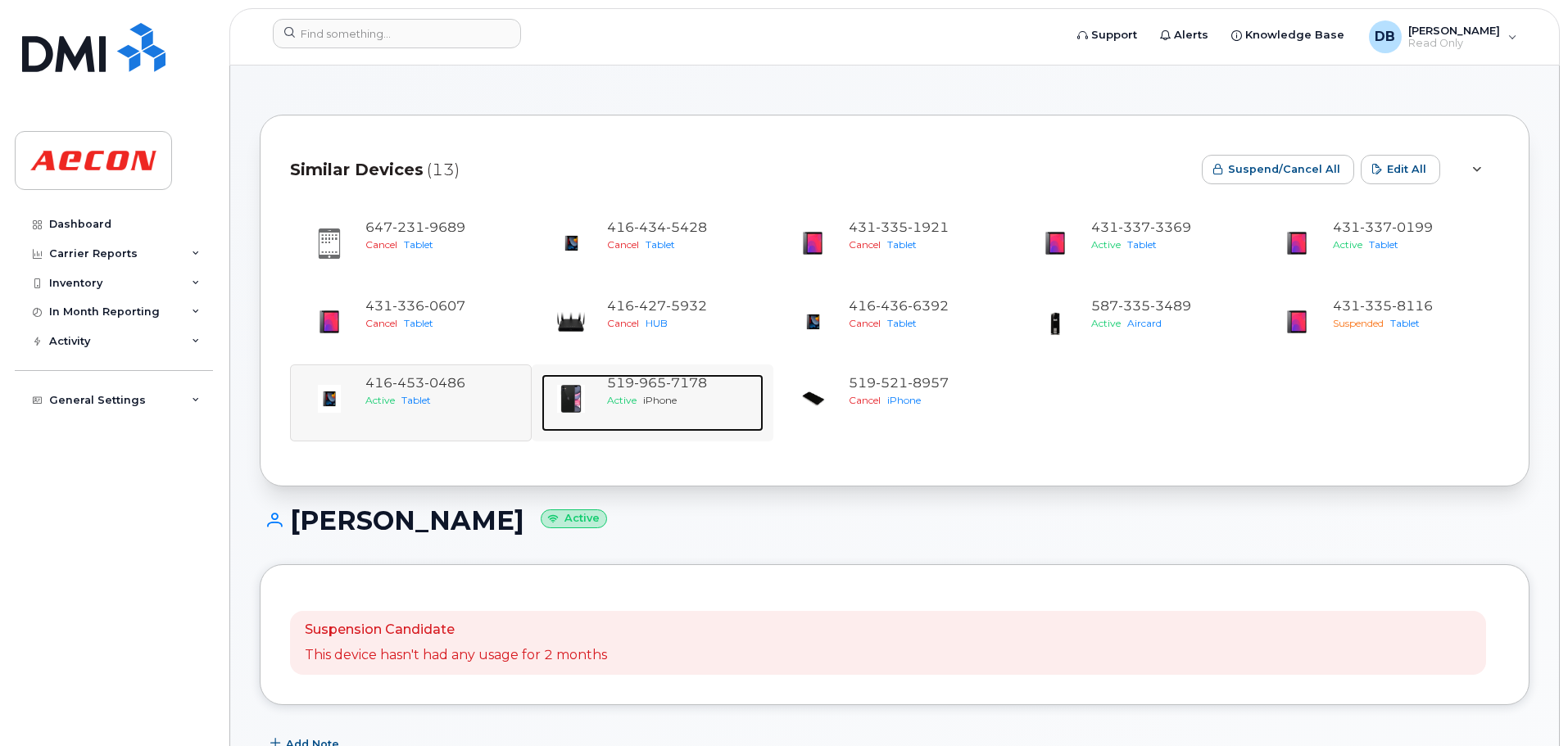
click at [638, 384] on span "965" at bounding box center [650, 383] width 32 height 16
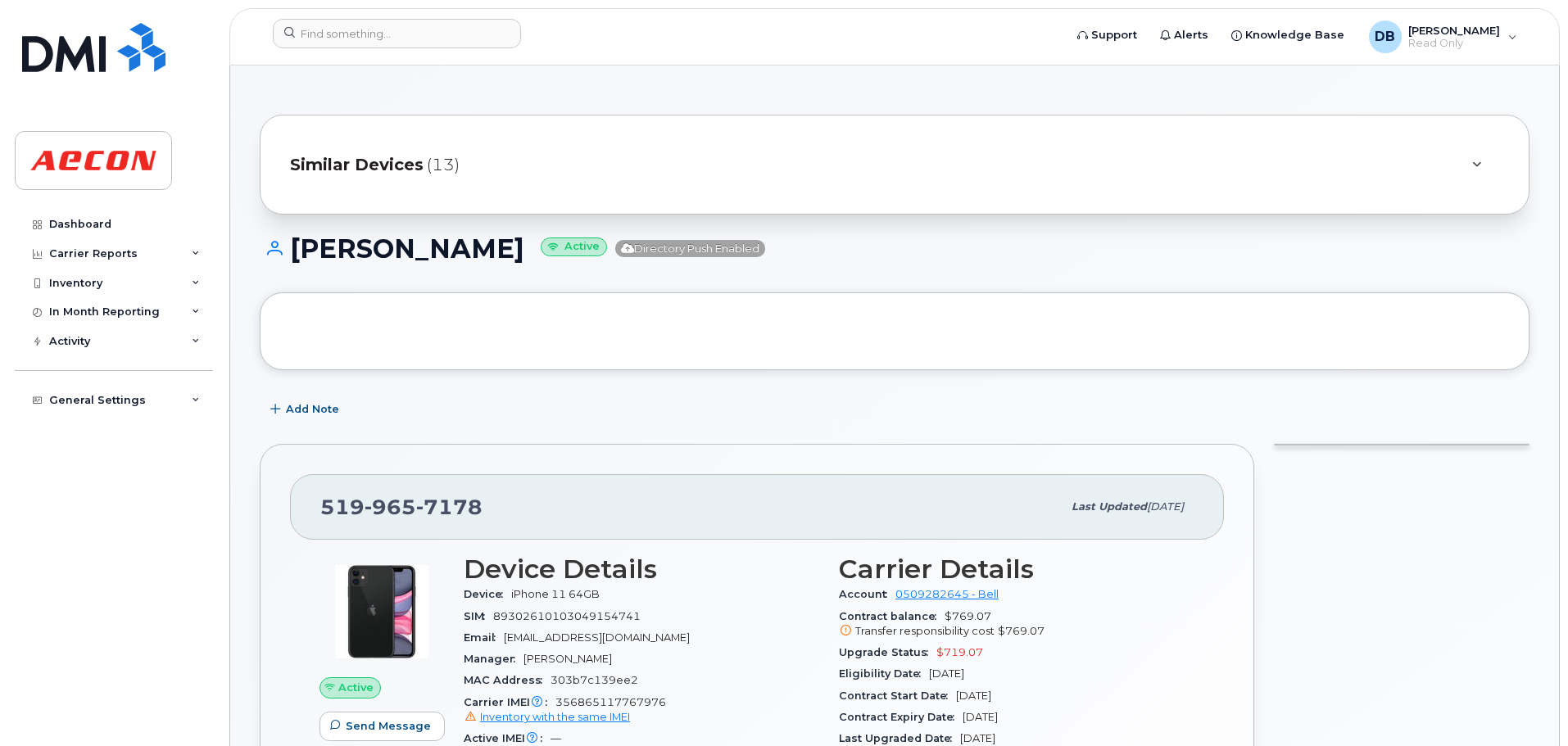
click at [1470, 166] on div at bounding box center [1476, 164] width 20 height 20
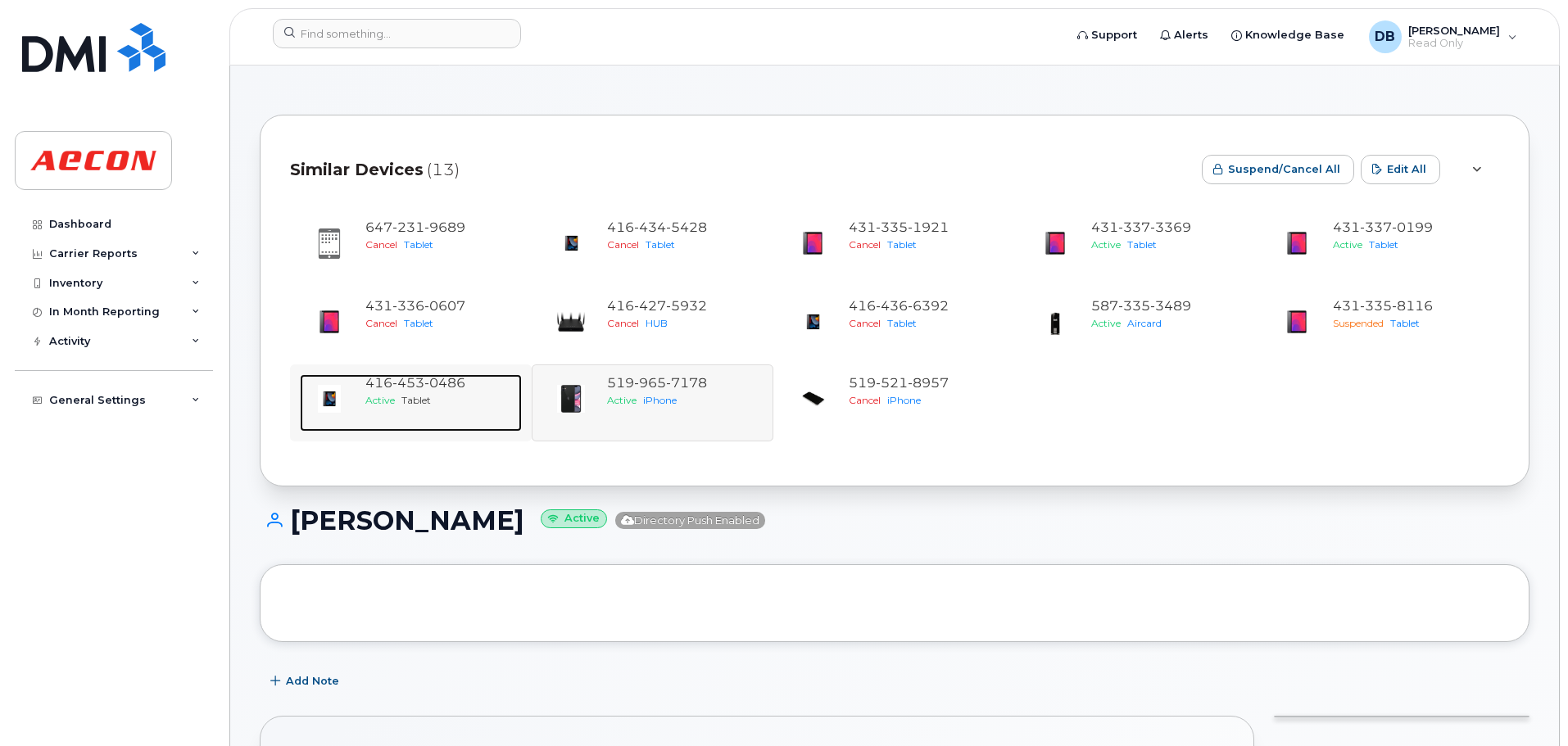
click at [463, 383] on span "0486" at bounding box center [445, 383] width 41 height 16
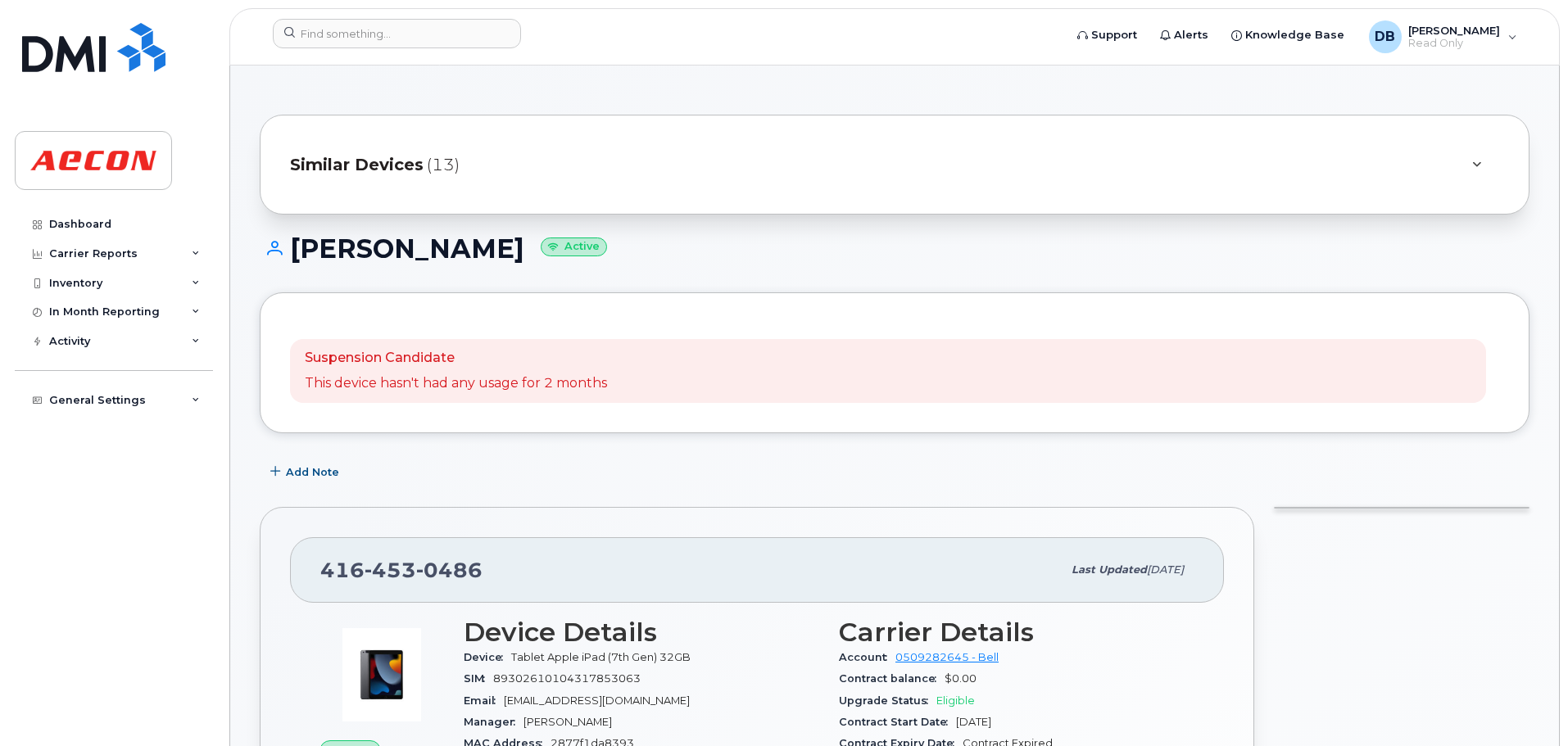
click at [1476, 162] on icon at bounding box center [1477, 165] width 9 height 11
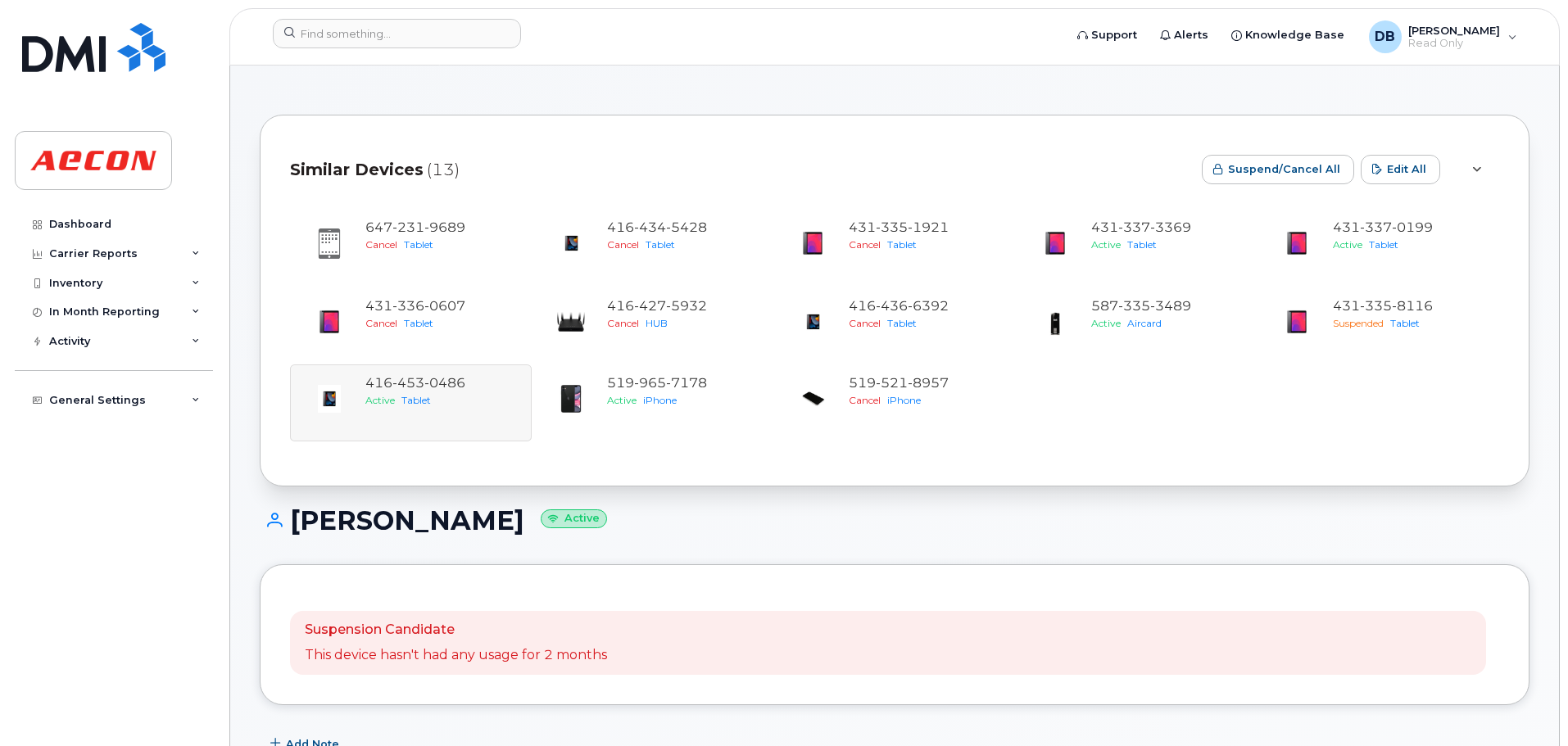
click at [457, 383] on div "647 231 9689 Cancel Tablet 416 434 5428 Cancel Tablet 431 335 1921 Cancel Table…" at bounding box center [894, 325] width 1208 height 233
click at [455, 33] on input at bounding box center [396, 33] width 248 height 29
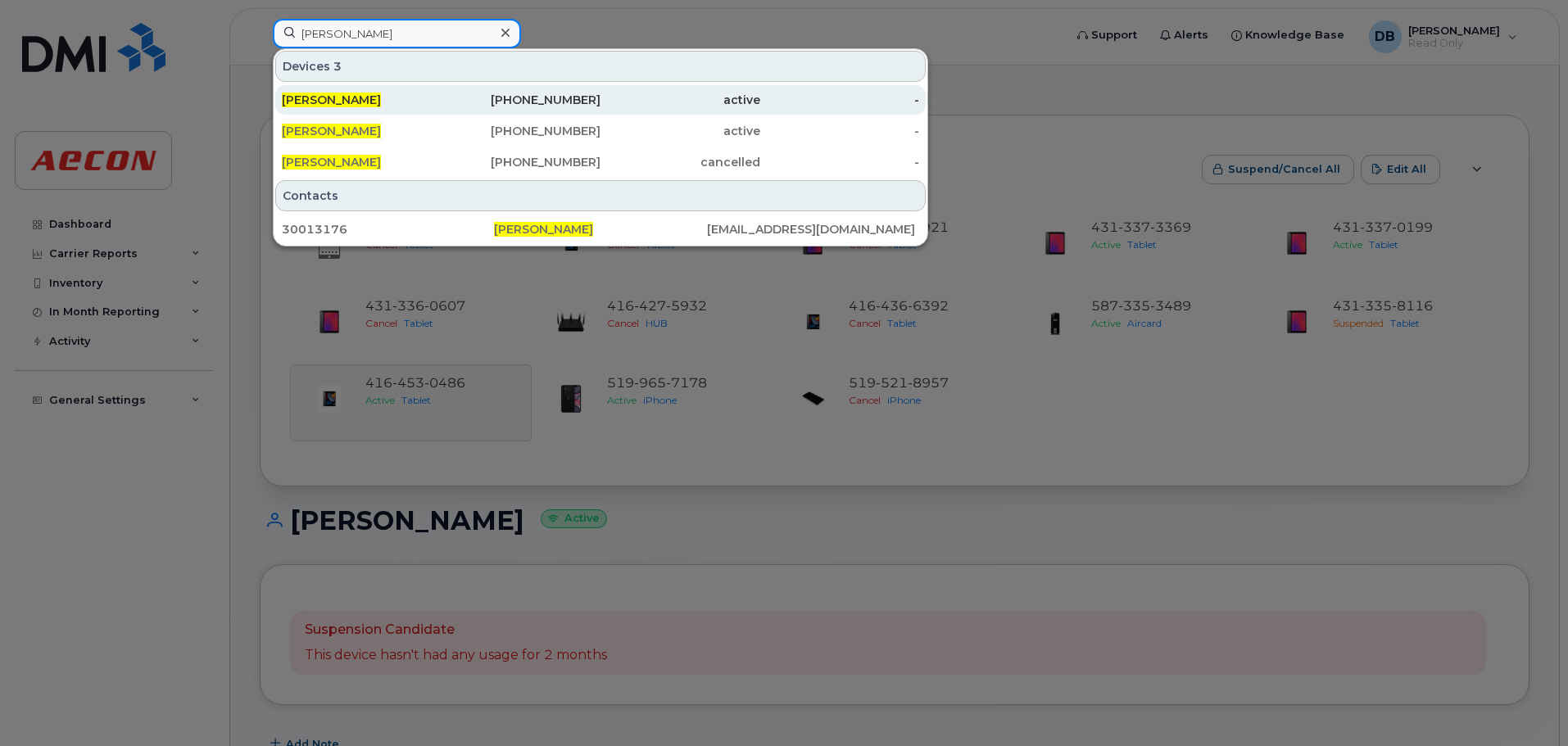
type input "Jamie Main"
click at [351, 96] on div "Jamie Main" at bounding box center [361, 99] width 160 height 16
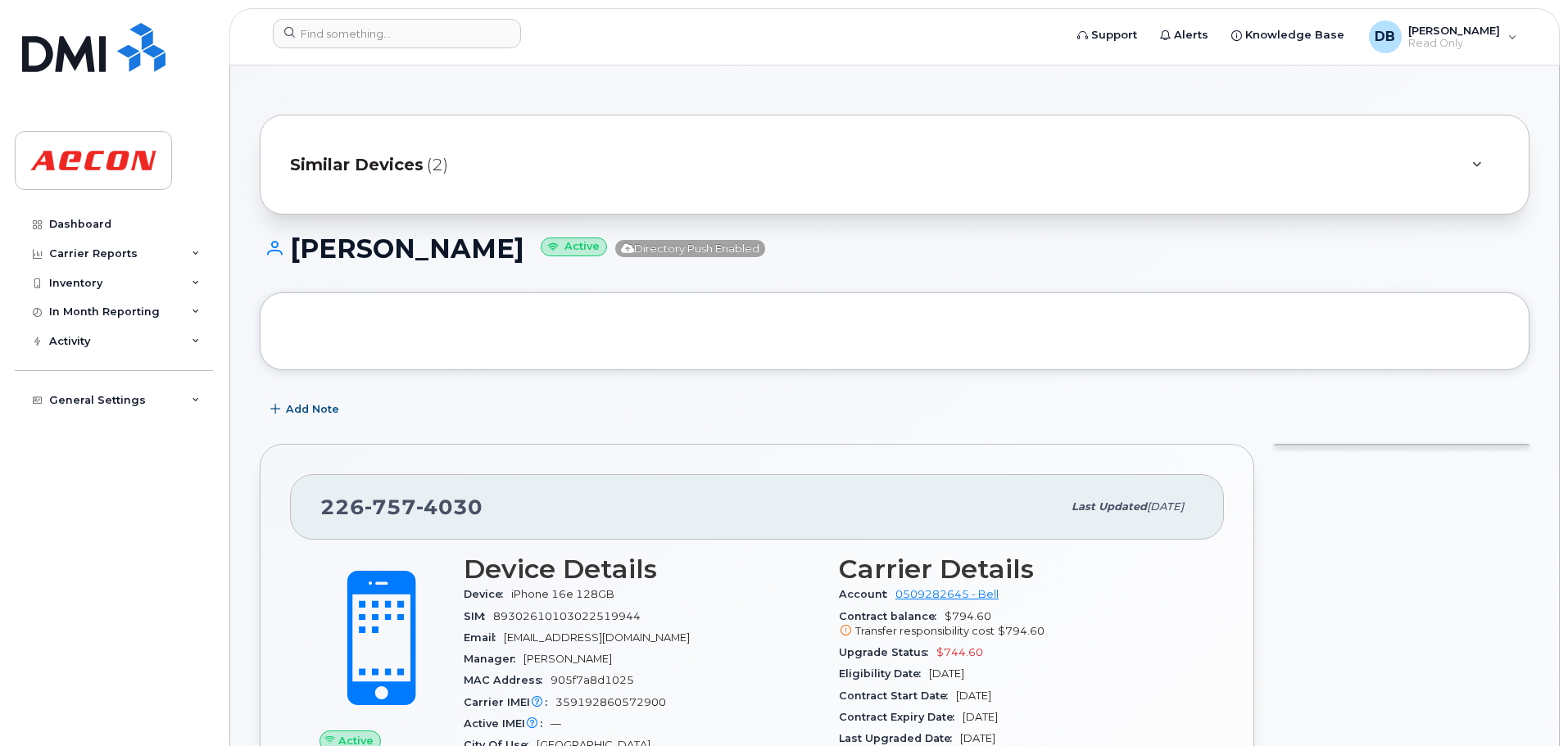
click at [1480, 166] on icon at bounding box center [1477, 165] width 9 height 11
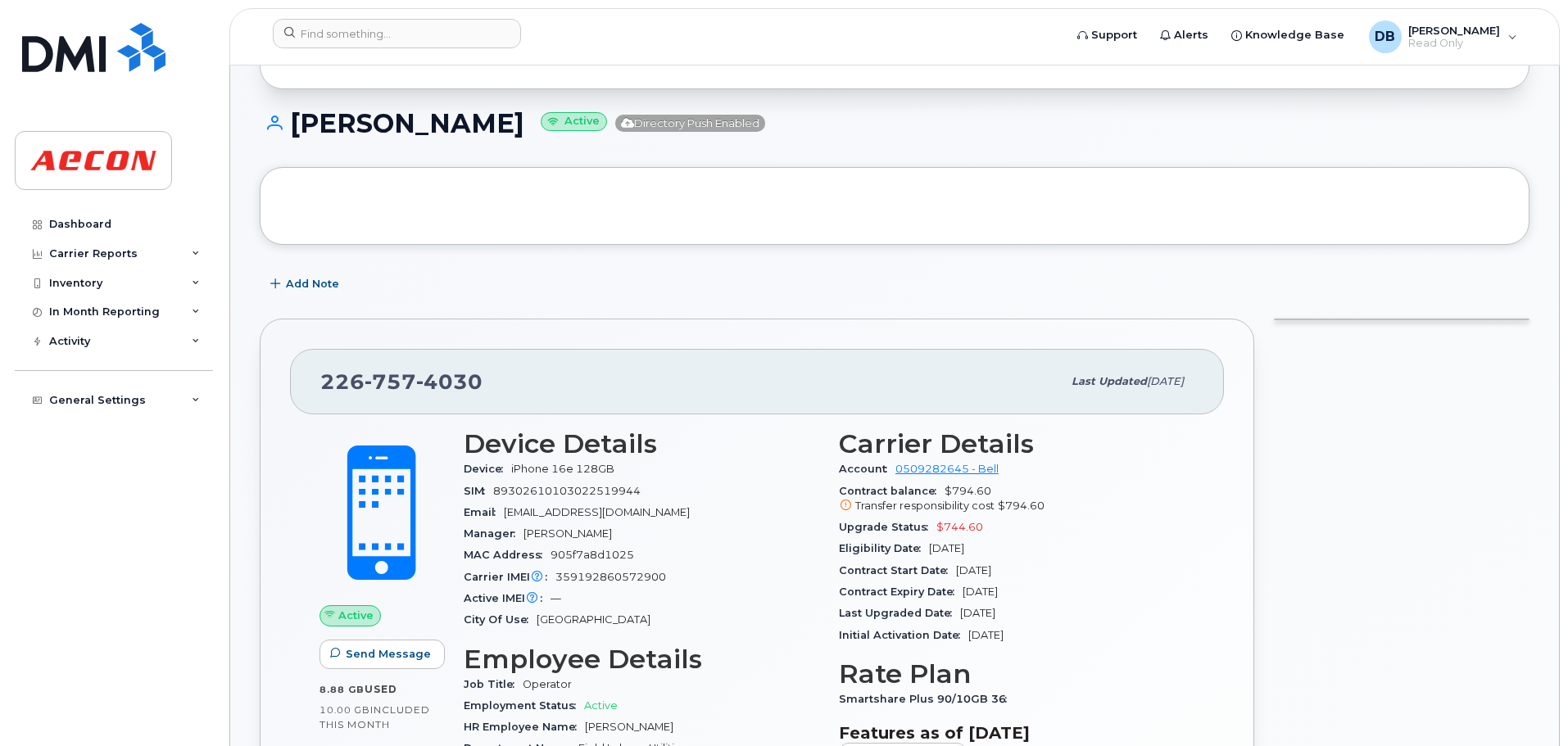
scroll to position [246, 0]
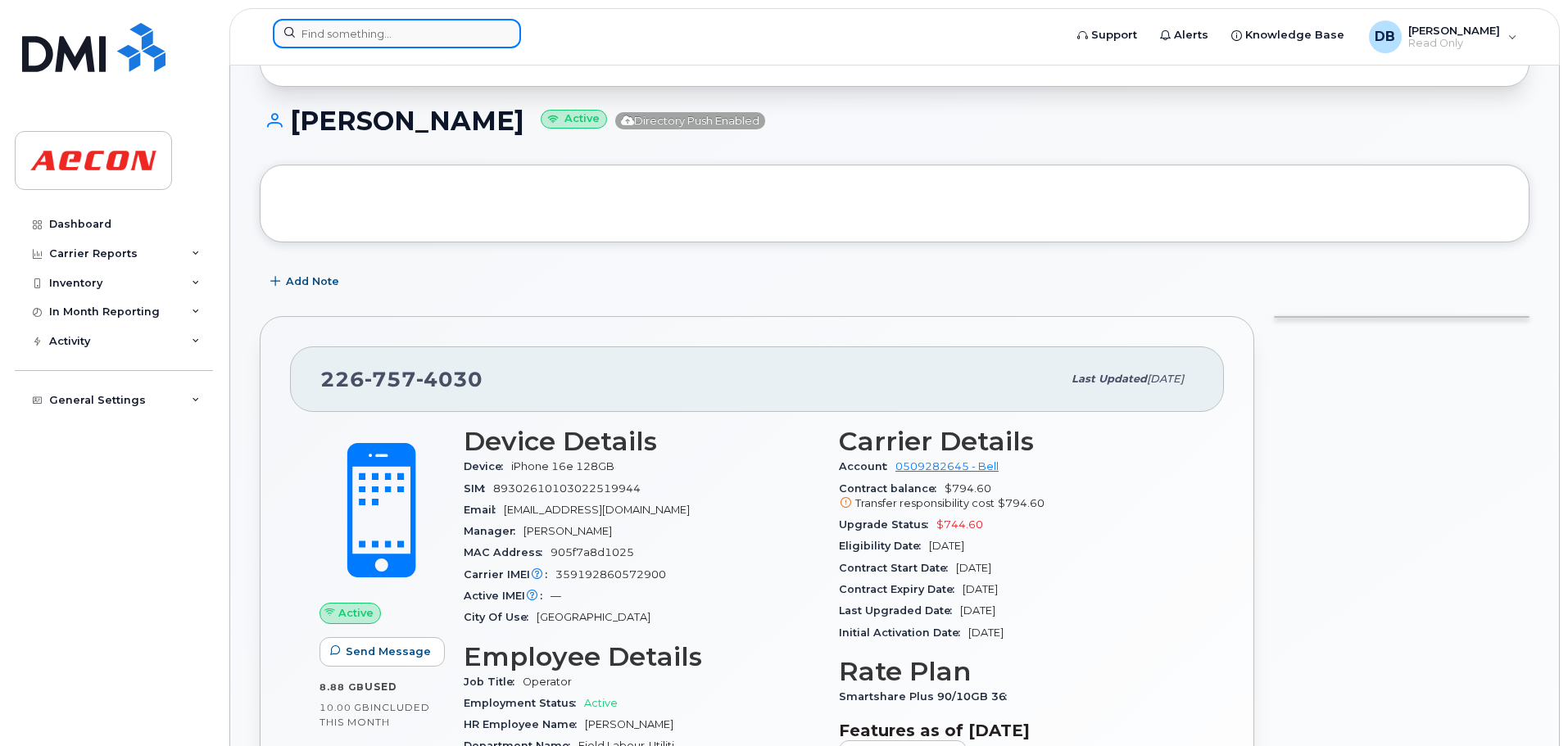
click at [354, 37] on input at bounding box center [396, 33] width 248 height 29
